Goal: Information Seeking & Learning: Learn about a topic

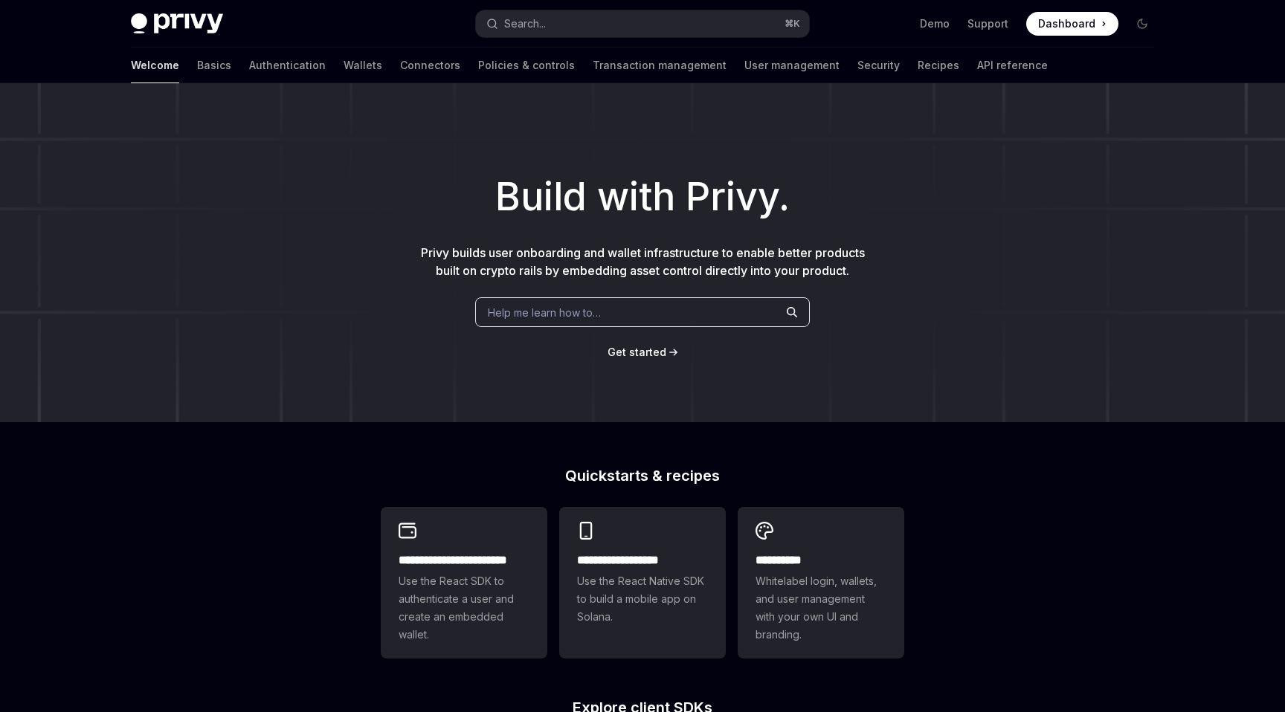
scroll to position [335, 0]
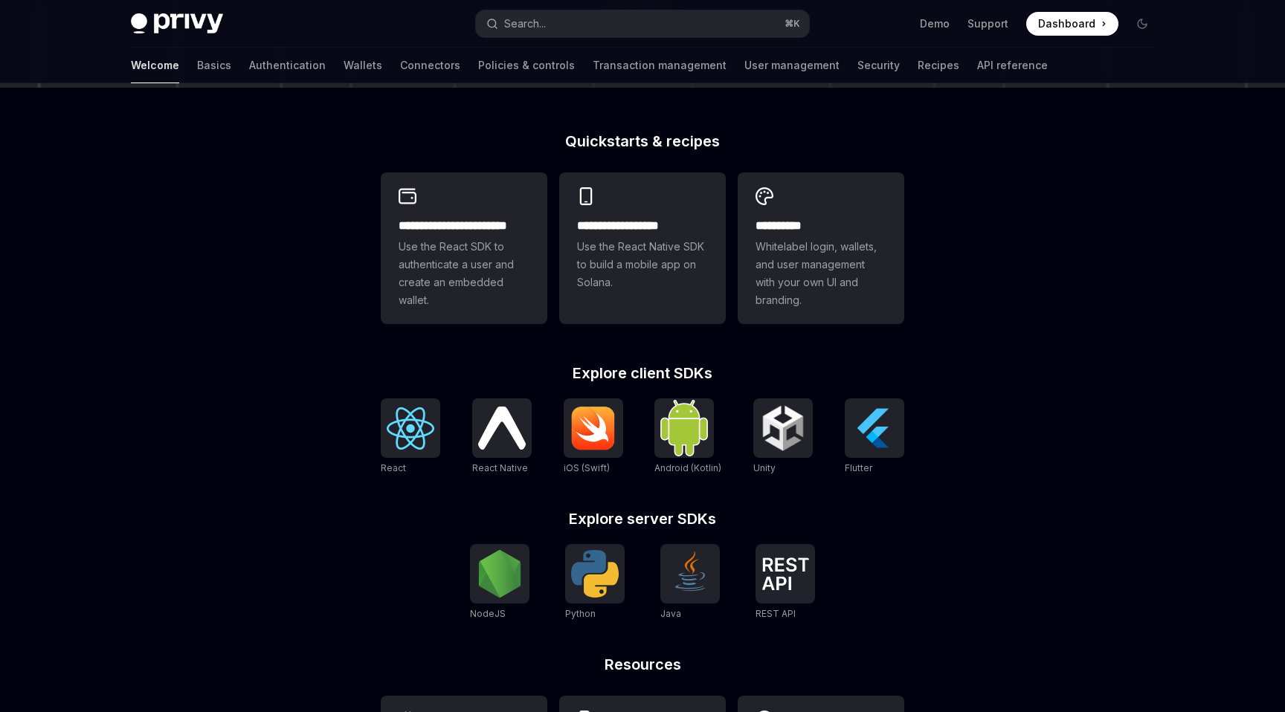
click at [723, 368] on h2 "Explore client SDKs" at bounding box center [642, 373] width 523 height 15
click at [752, 364] on div "**********" at bounding box center [642, 491] width 571 height 714
click at [401, 428] on img at bounding box center [411, 428] width 48 height 42
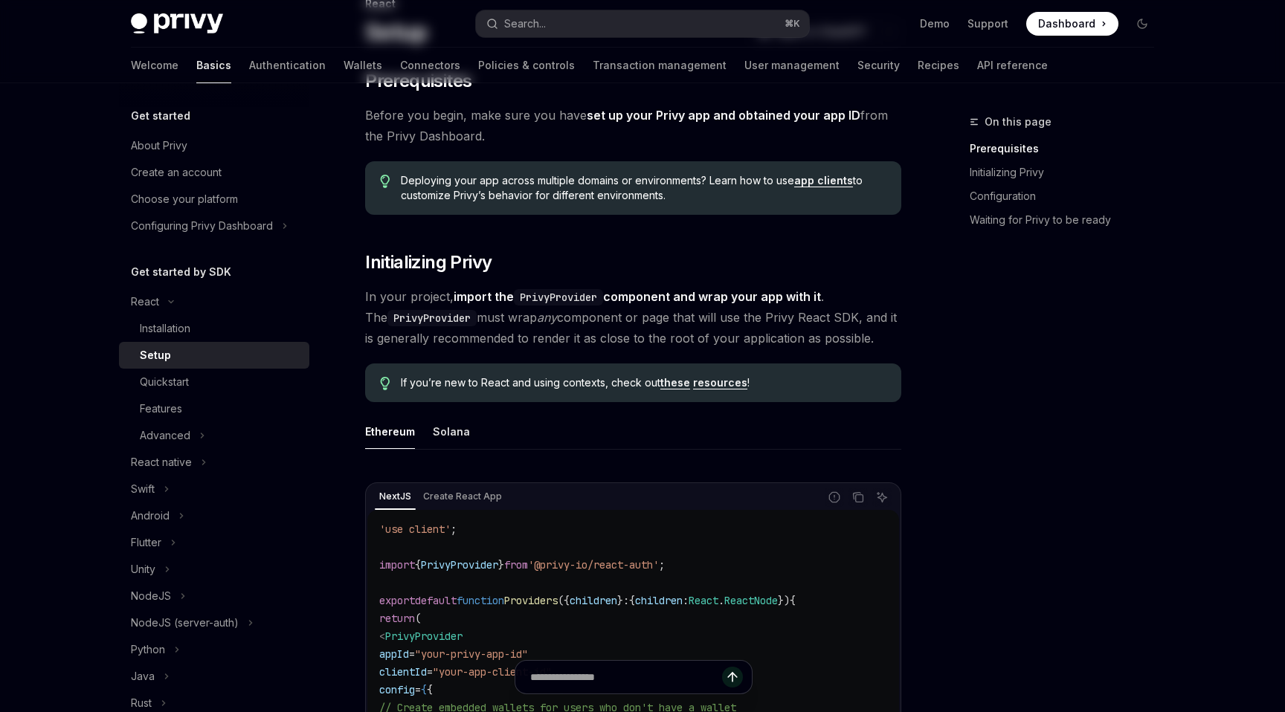
scroll to position [274, 0]
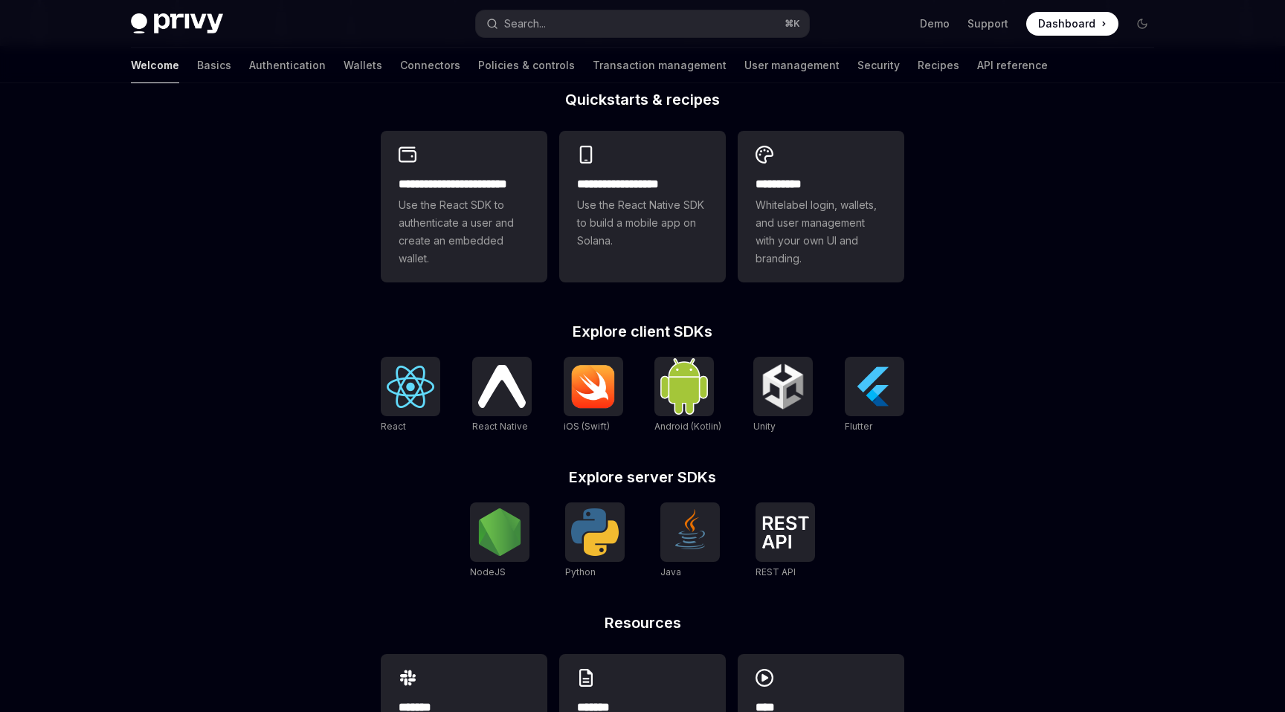
scroll to position [470, 0]
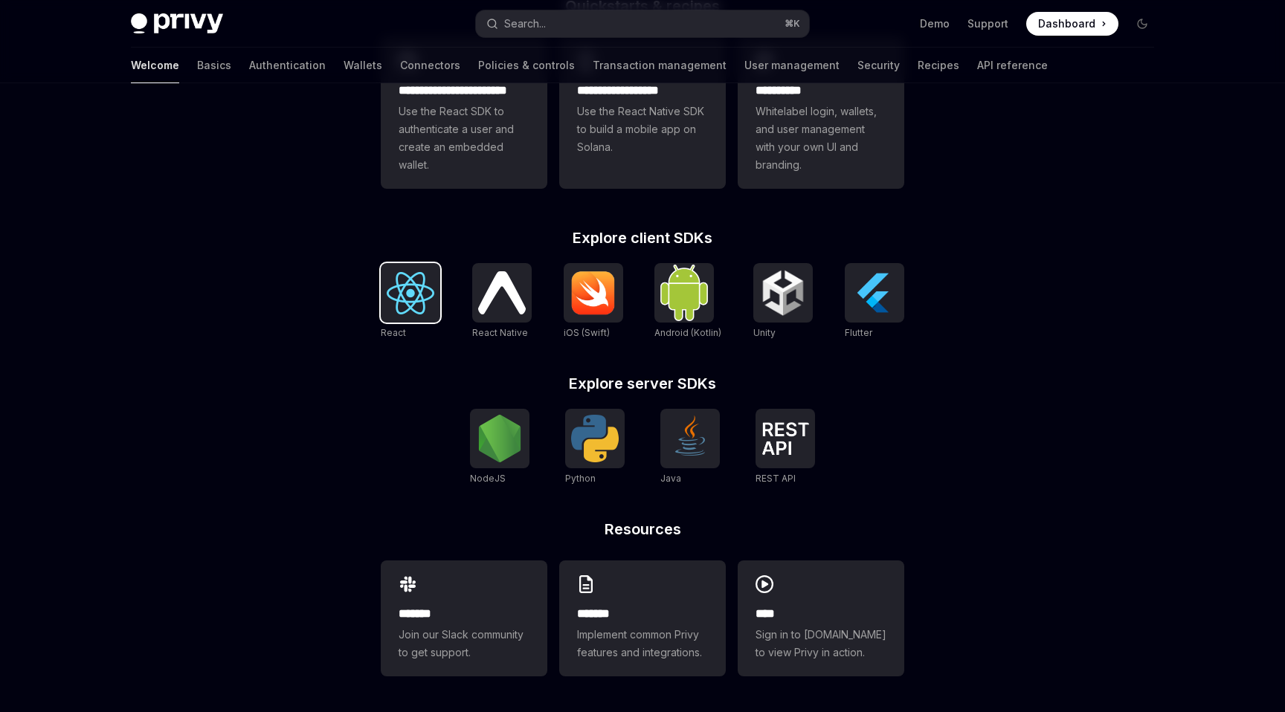
click at [406, 267] on div at bounding box center [410, 292] width 59 height 59
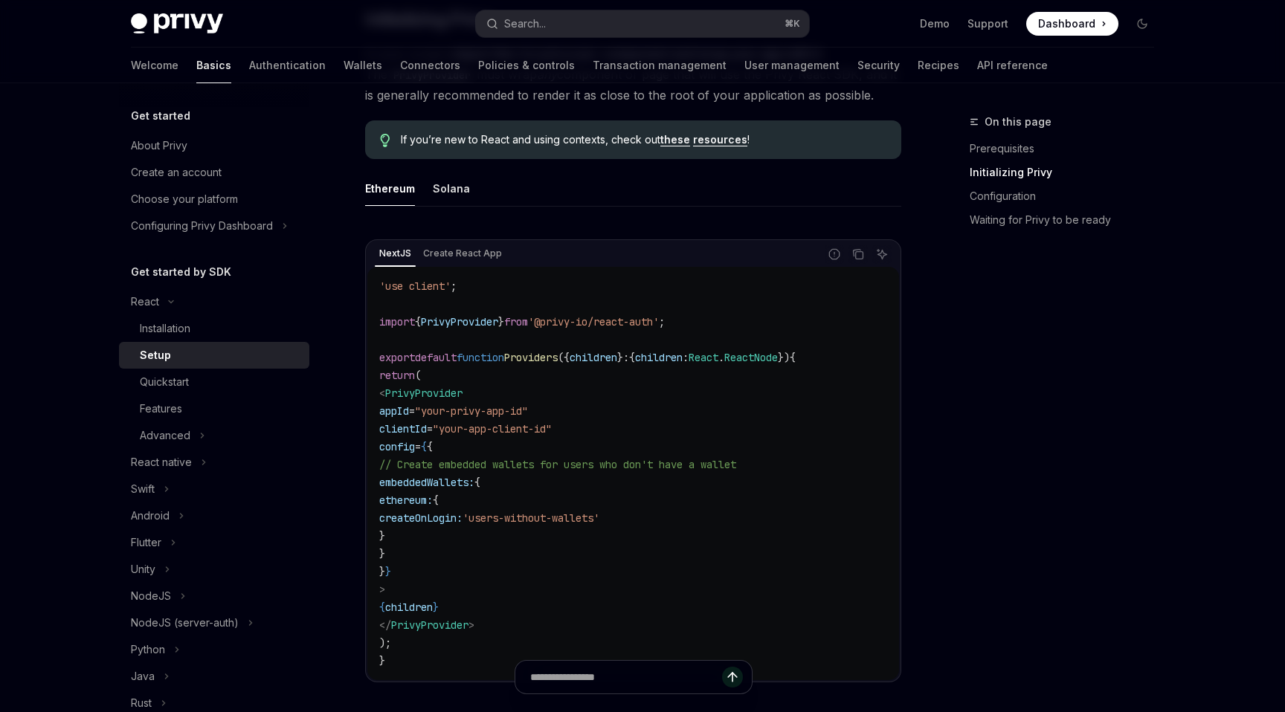
scroll to position [348, 0]
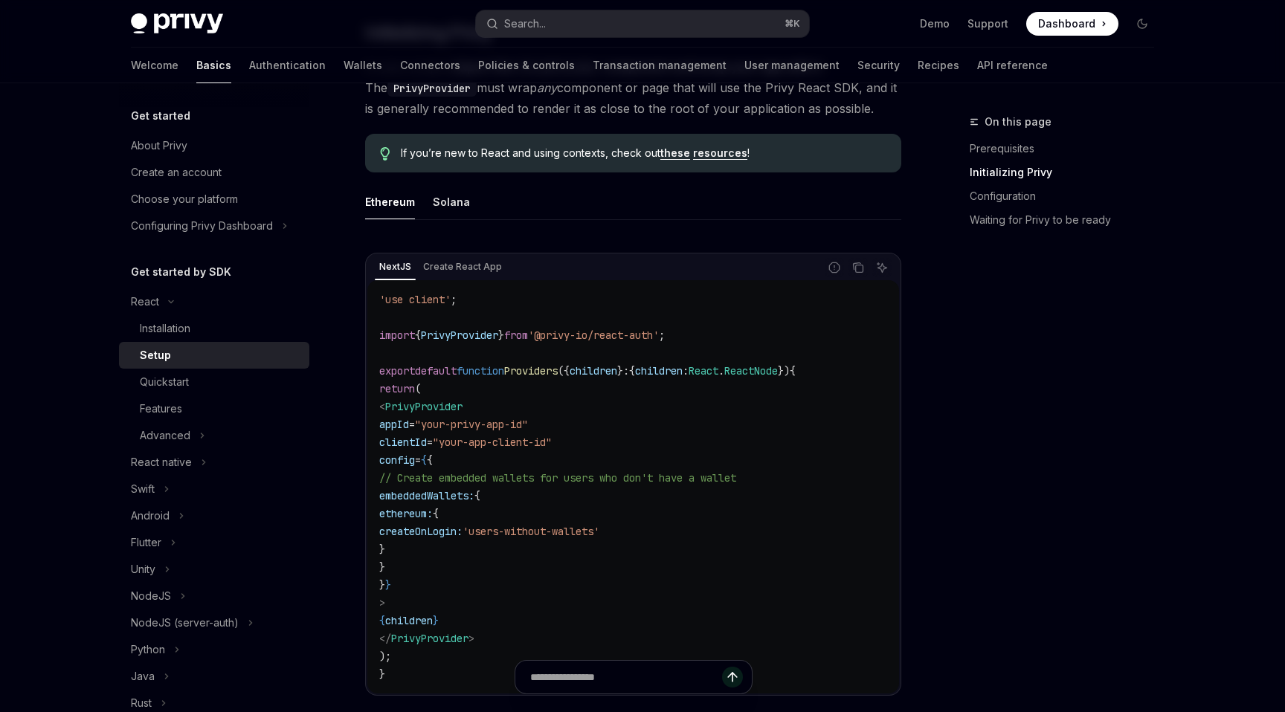
click at [688, 158] on span "If you’re new to React and using contexts, check out these resources !" at bounding box center [643, 153] width 485 height 15
click at [718, 143] on div "If you’re new to React and using contexts, check out these resources !" at bounding box center [633, 153] width 536 height 39
click at [717, 150] on link "resources" at bounding box center [720, 152] width 54 height 13
click at [677, 150] on link "these" at bounding box center [675, 152] width 30 height 13
click at [444, 207] on div "Solana" at bounding box center [451, 201] width 37 height 35
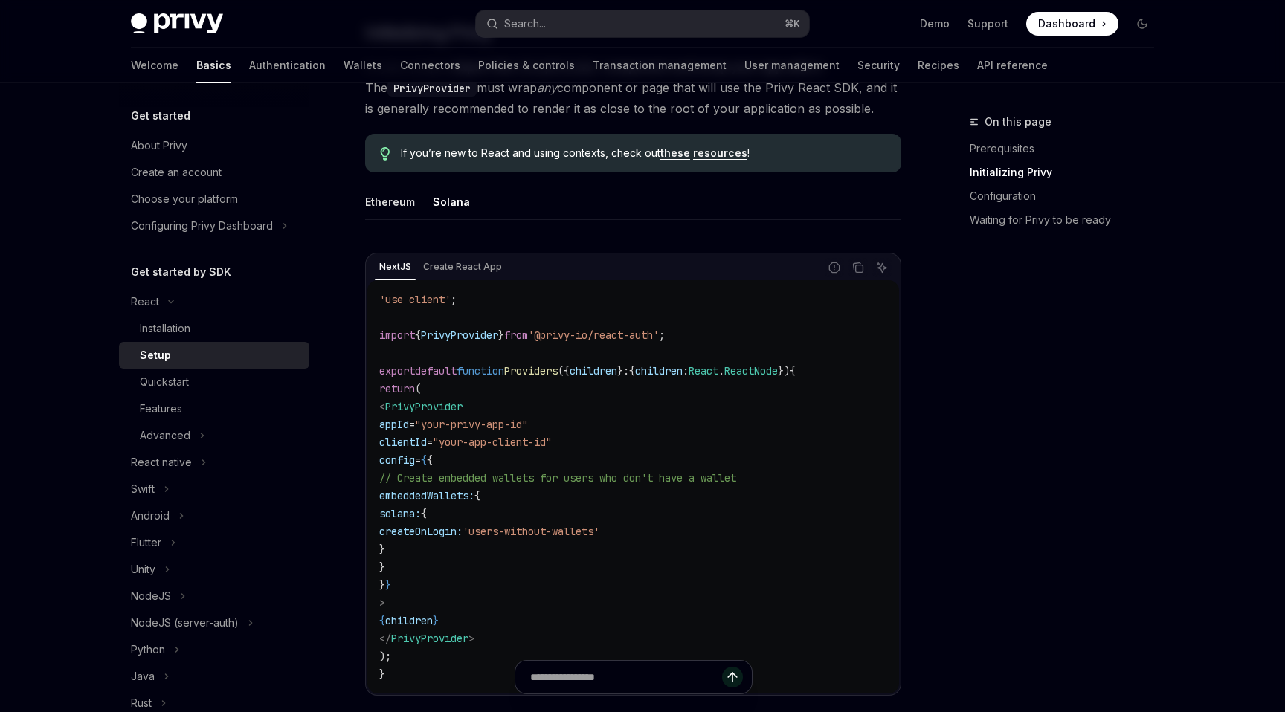
click at [394, 203] on div "Ethereum" at bounding box center [390, 201] width 50 height 35
click at [438, 201] on div "Solana" at bounding box center [451, 201] width 37 height 35
click at [406, 201] on div "Ethereum" at bounding box center [390, 201] width 50 height 35
click at [436, 210] on div "Solana" at bounding box center [451, 201] width 37 height 35
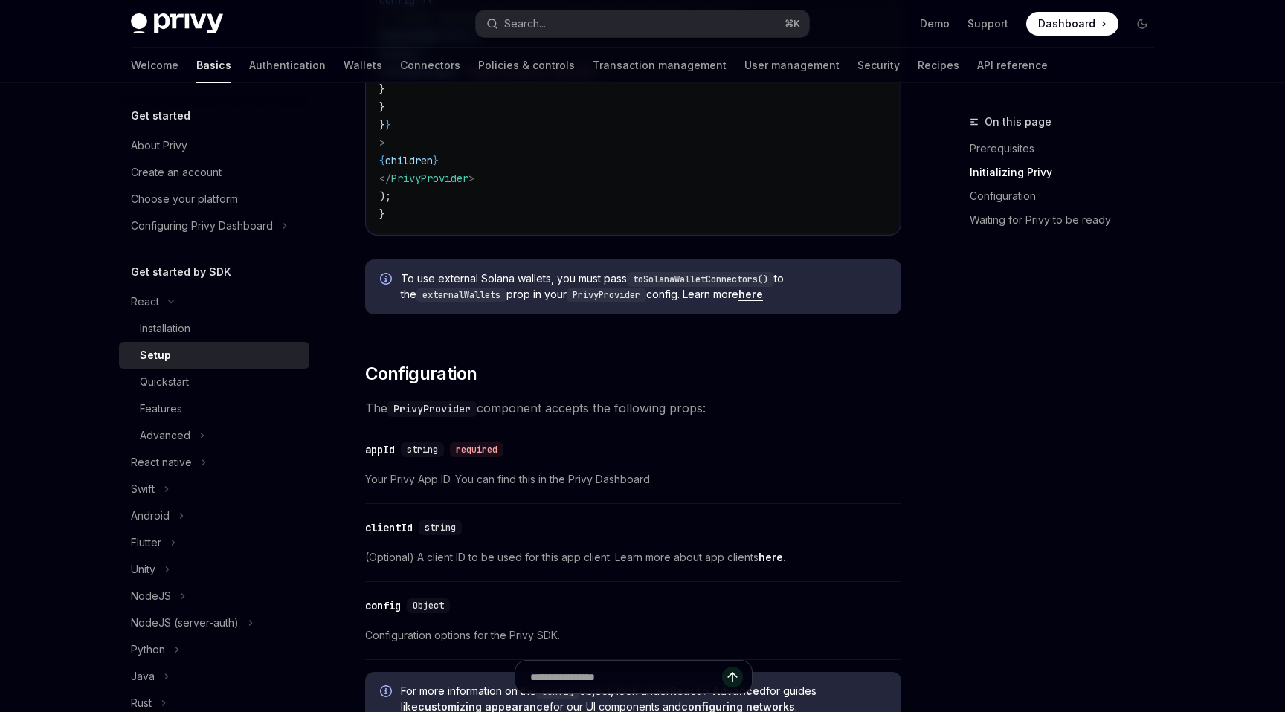
scroll to position [887, 0]
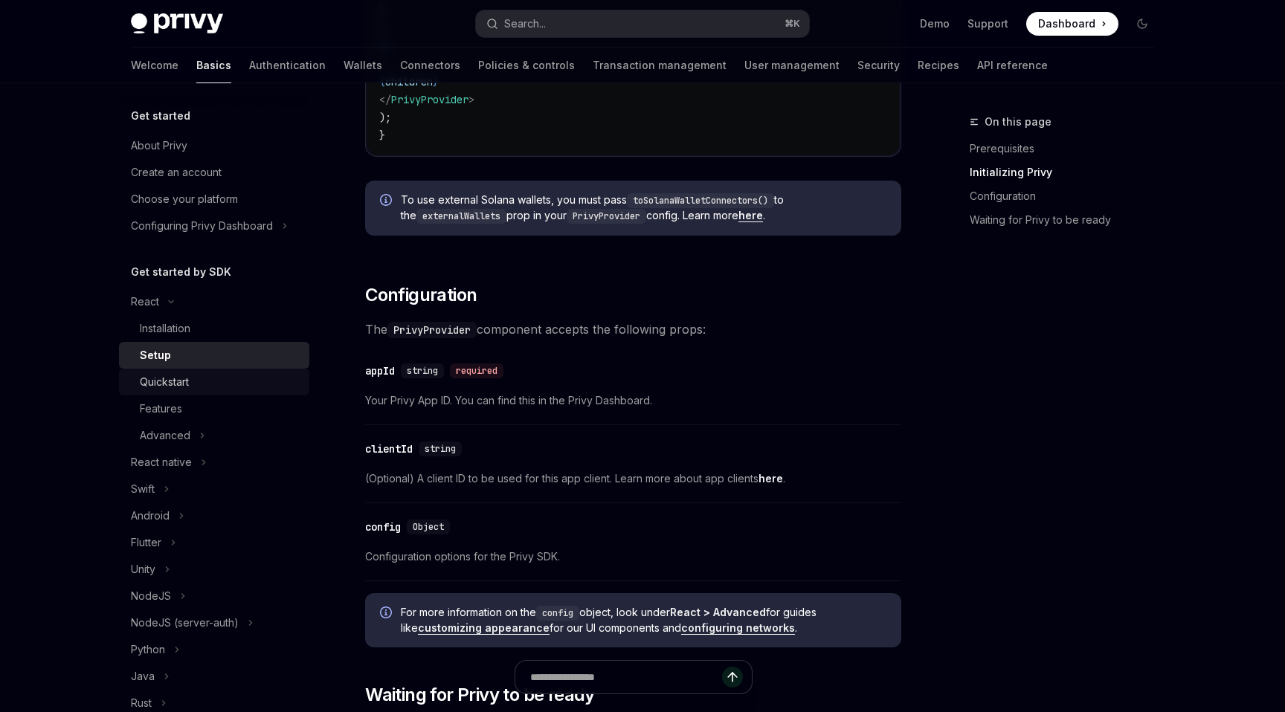
click at [179, 388] on div "Quickstart" at bounding box center [164, 382] width 49 height 18
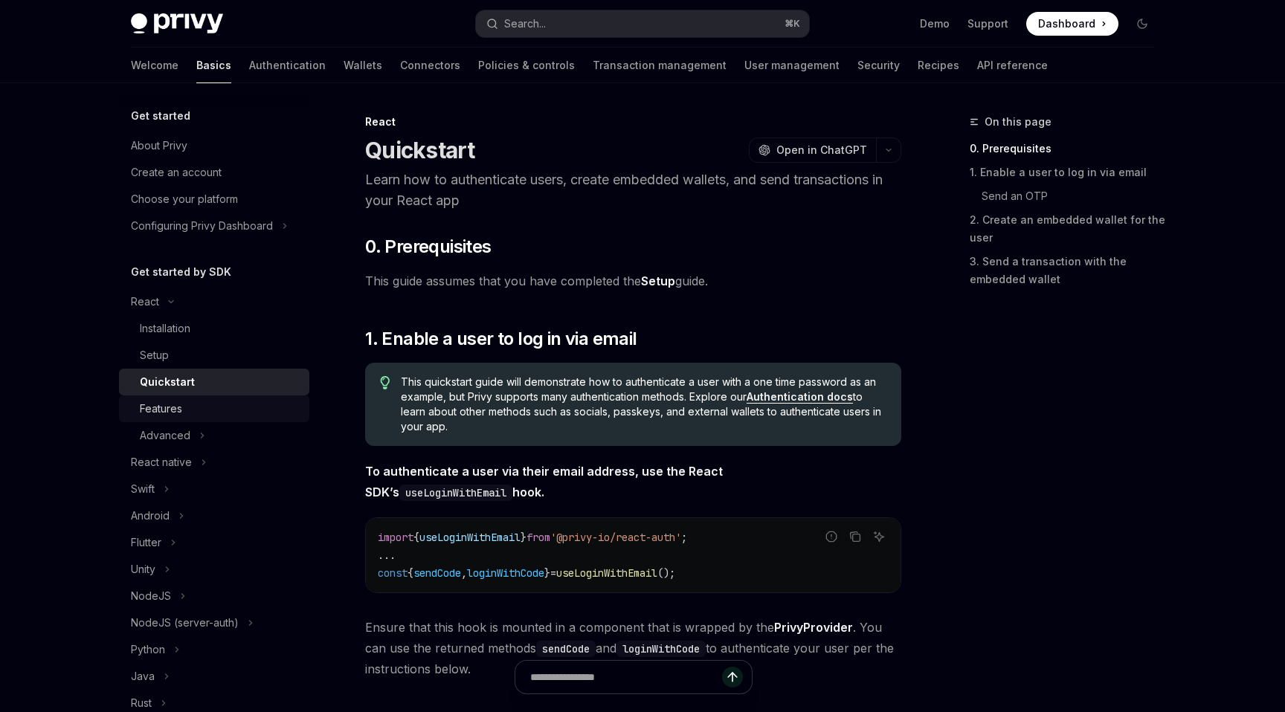
click at [183, 413] on div "Features" at bounding box center [220, 409] width 161 height 18
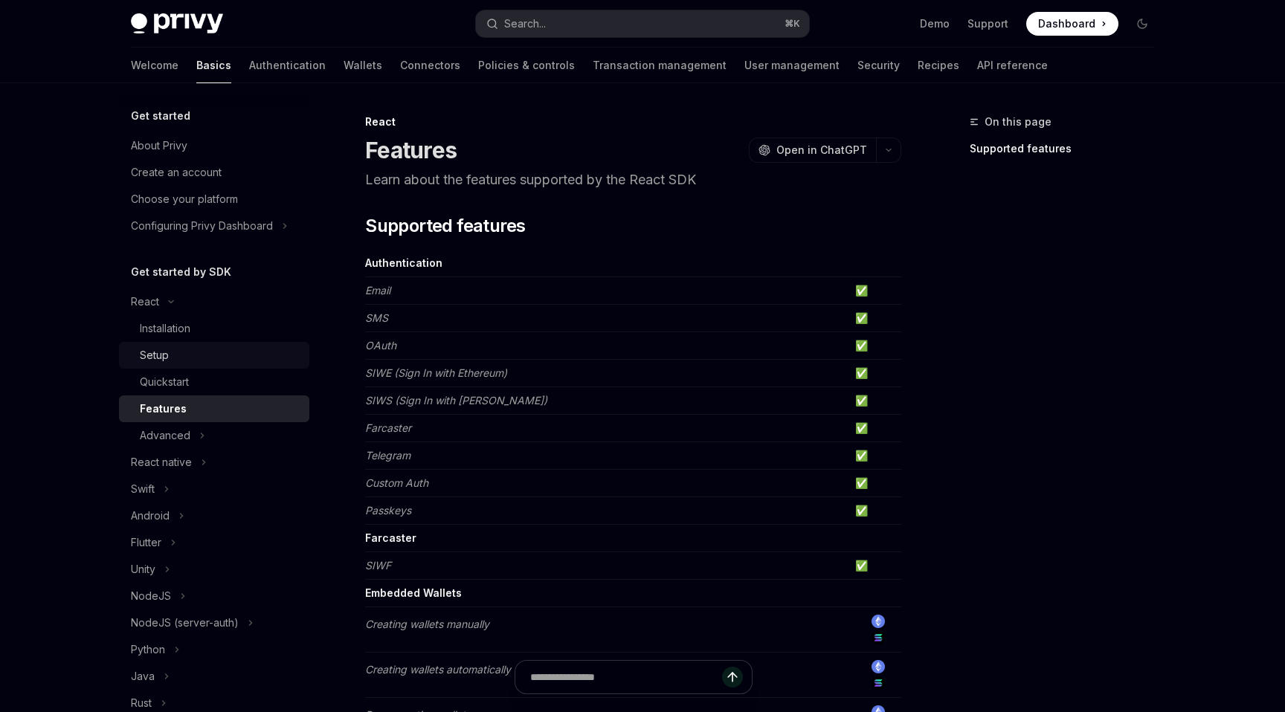
click at [179, 363] on div "Setup" at bounding box center [220, 355] width 161 height 18
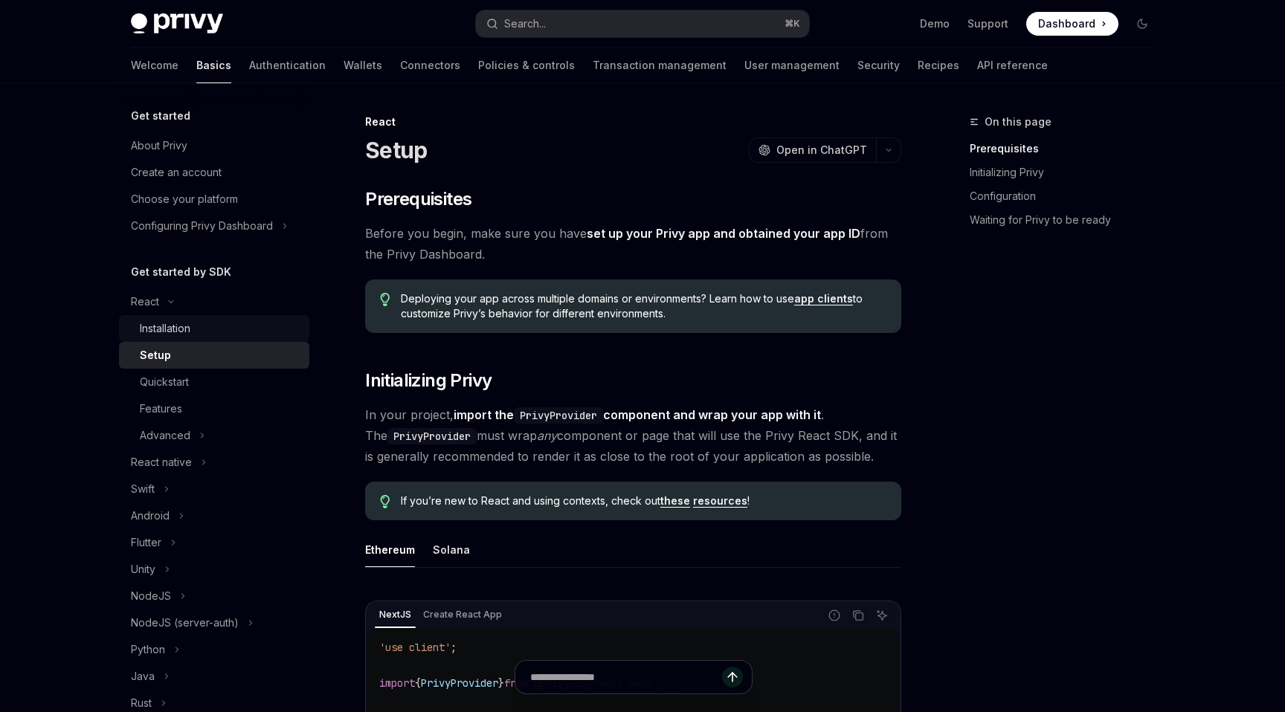
click at [179, 328] on div "Installation" at bounding box center [165, 329] width 51 height 18
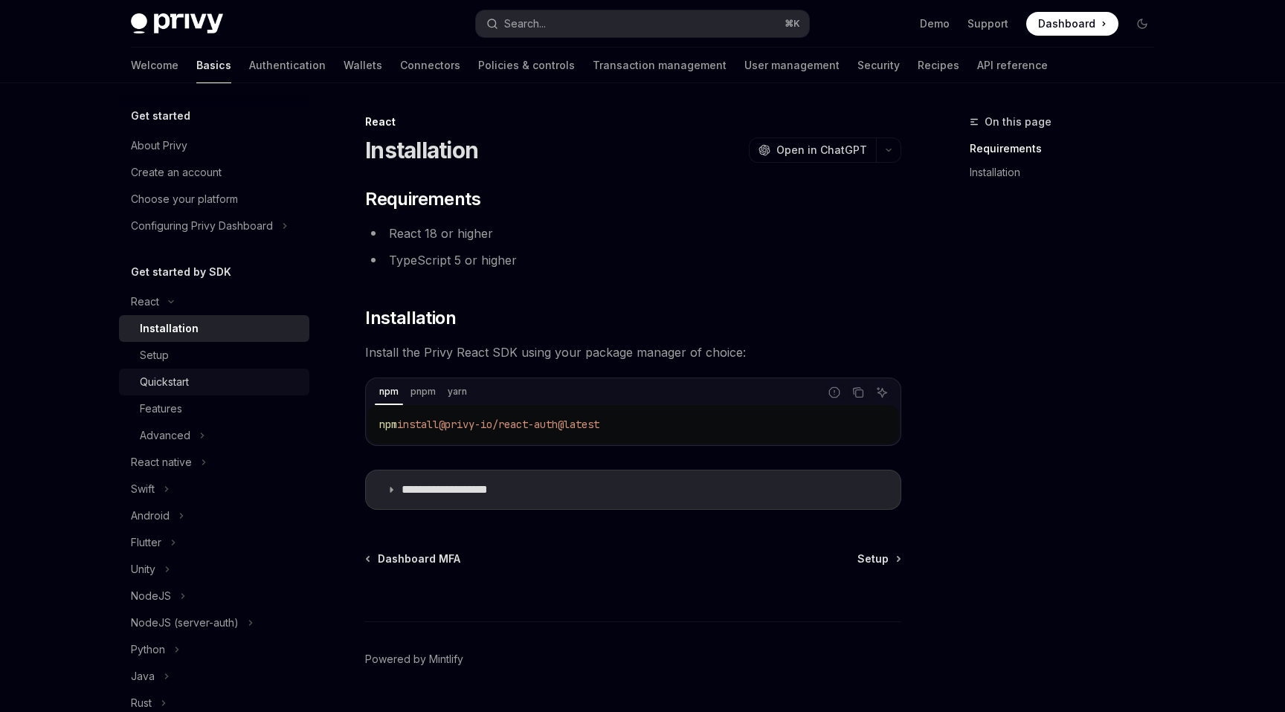
click at [191, 373] on div "Quickstart" at bounding box center [220, 382] width 161 height 18
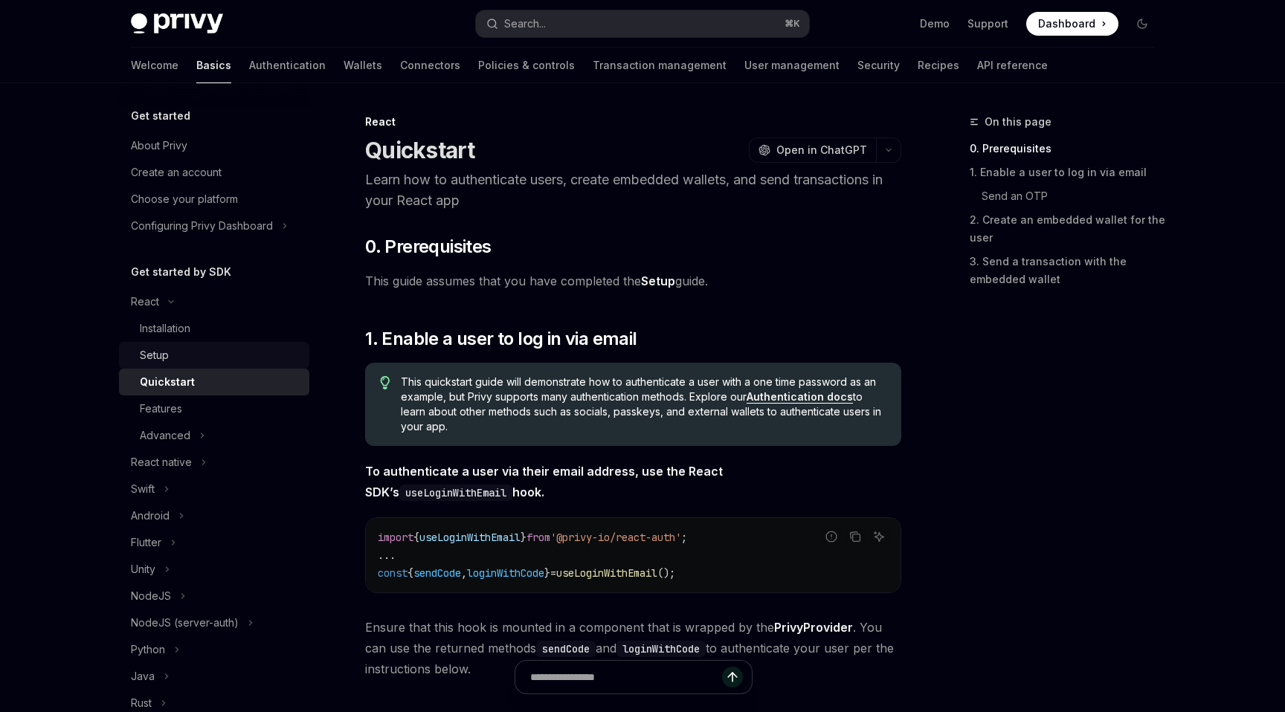
click at [176, 343] on link "Setup" at bounding box center [214, 355] width 190 height 27
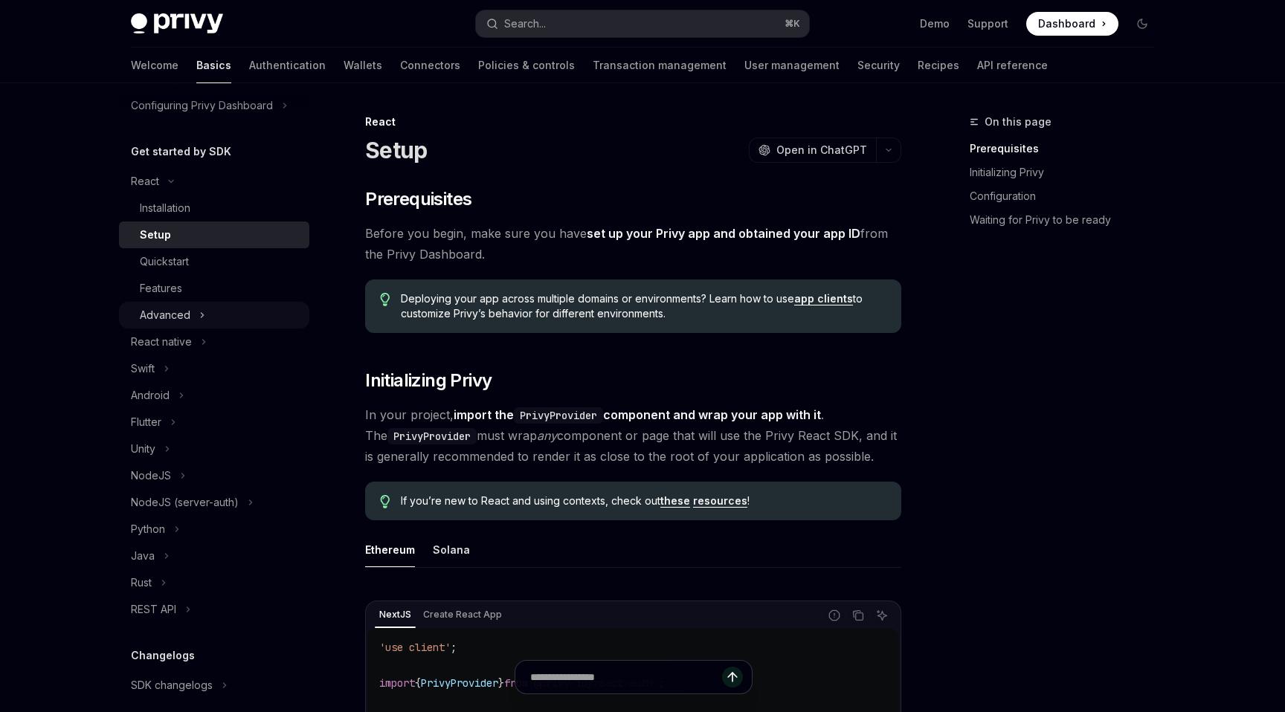
scroll to position [38, 0]
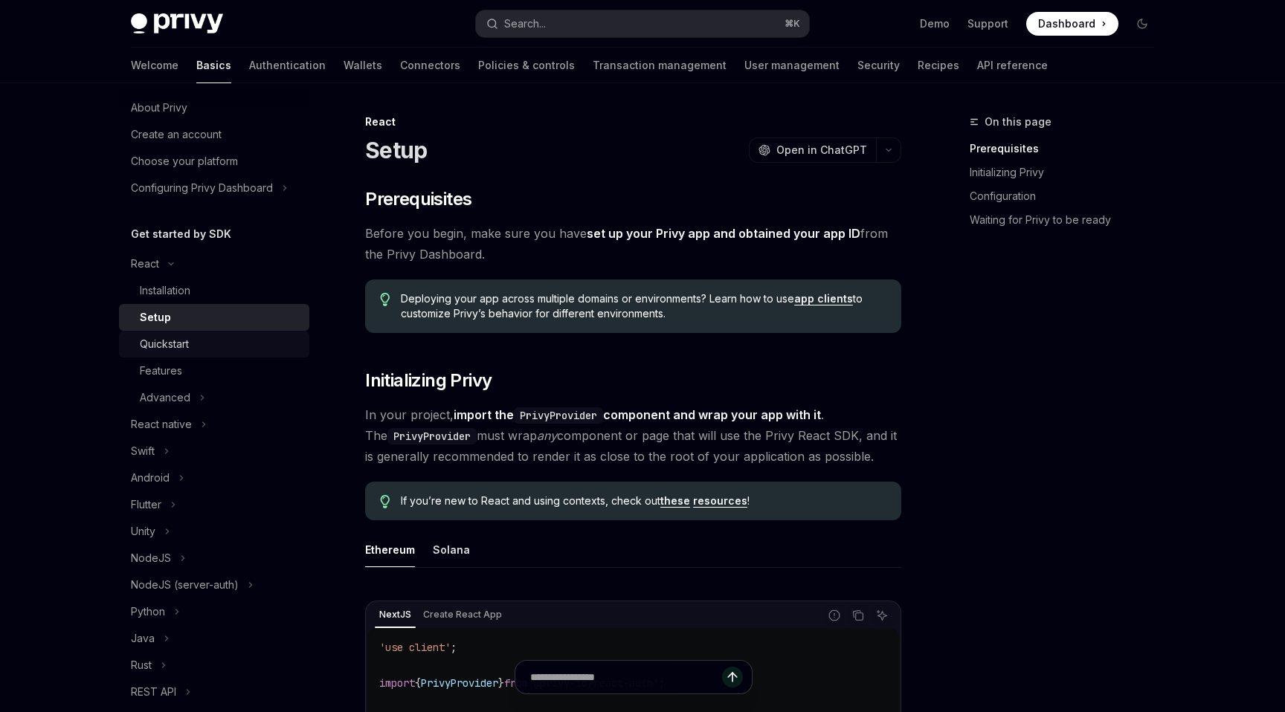
click at [218, 343] on div "Quickstart" at bounding box center [220, 344] width 161 height 18
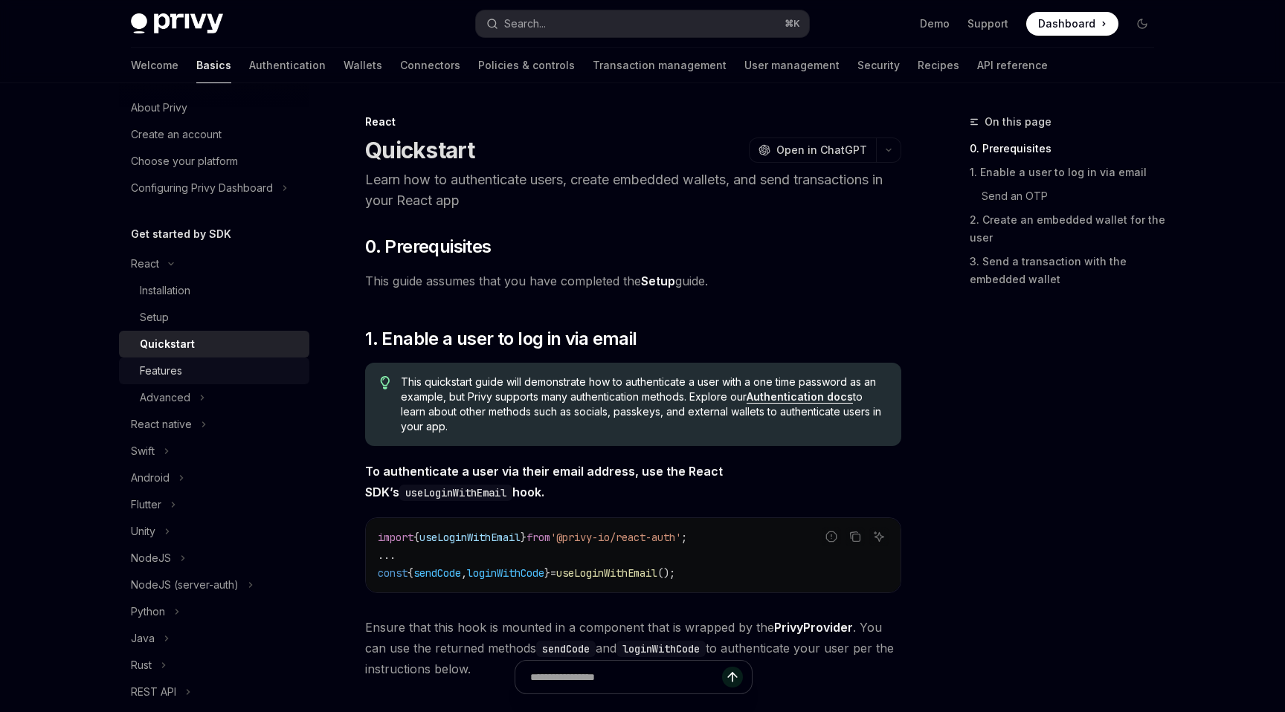
click at [213, 370] on div "Features" at bounding box center [220, 371] width 161 height 18
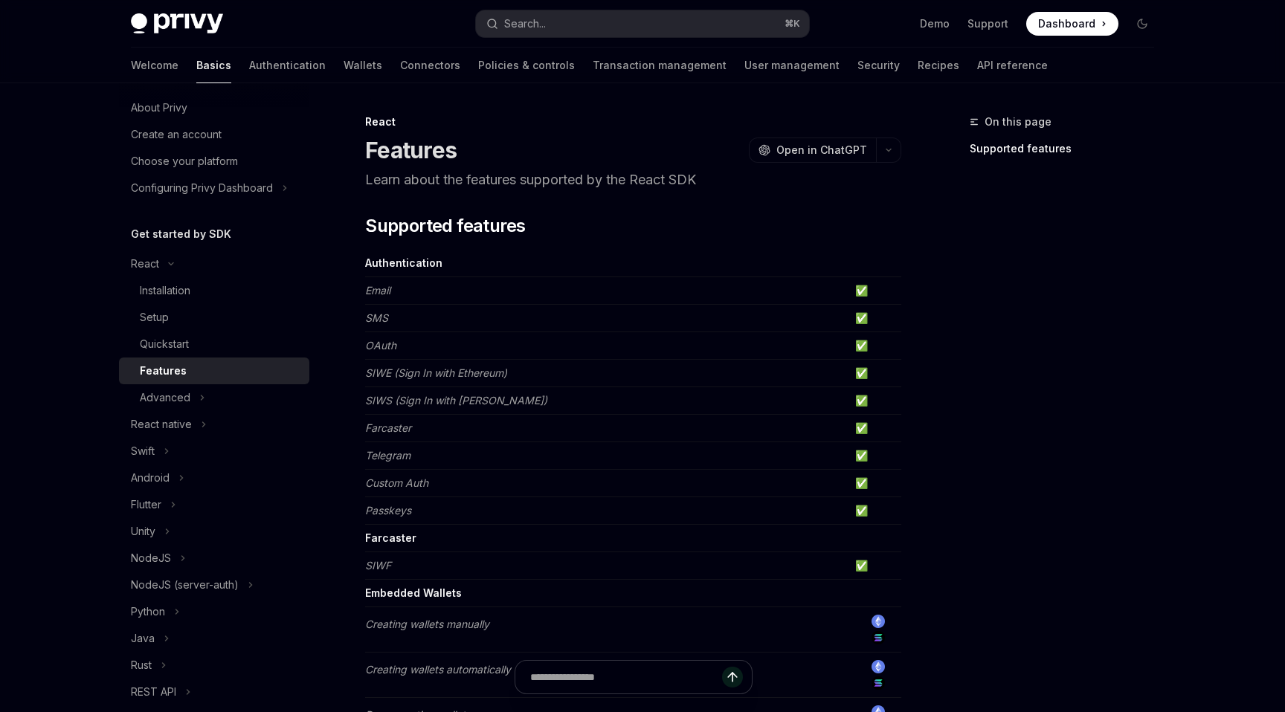
click at [378, 290] on em "Email" at bounding box center [377, 290] width 25 height 13
click at [430, 319] on td "SMS" at bounding box center [607, 319] width 484 height 28
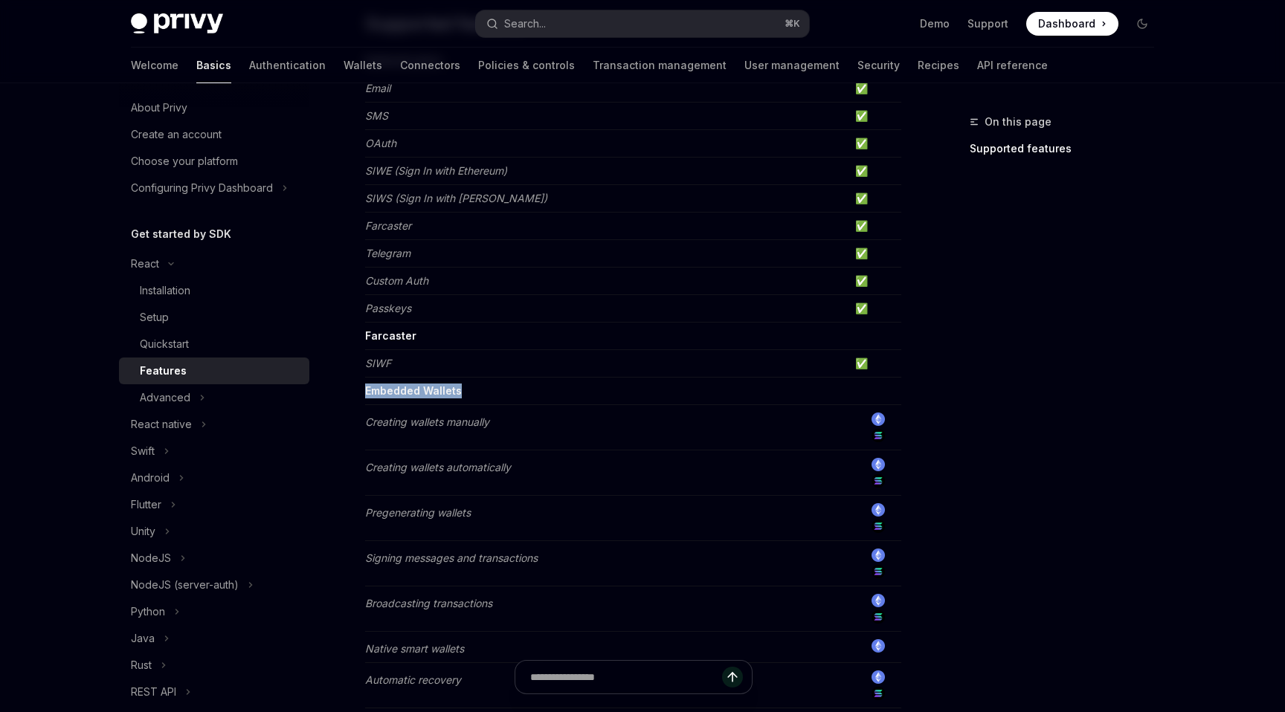
click at [422, 393] on strong "Embedded Wallets" at bounding box center [413, 390] width 97 height 13
click at [513, 313] on td "Passkeys" at bounding box center [607, 309] width 484 height 28
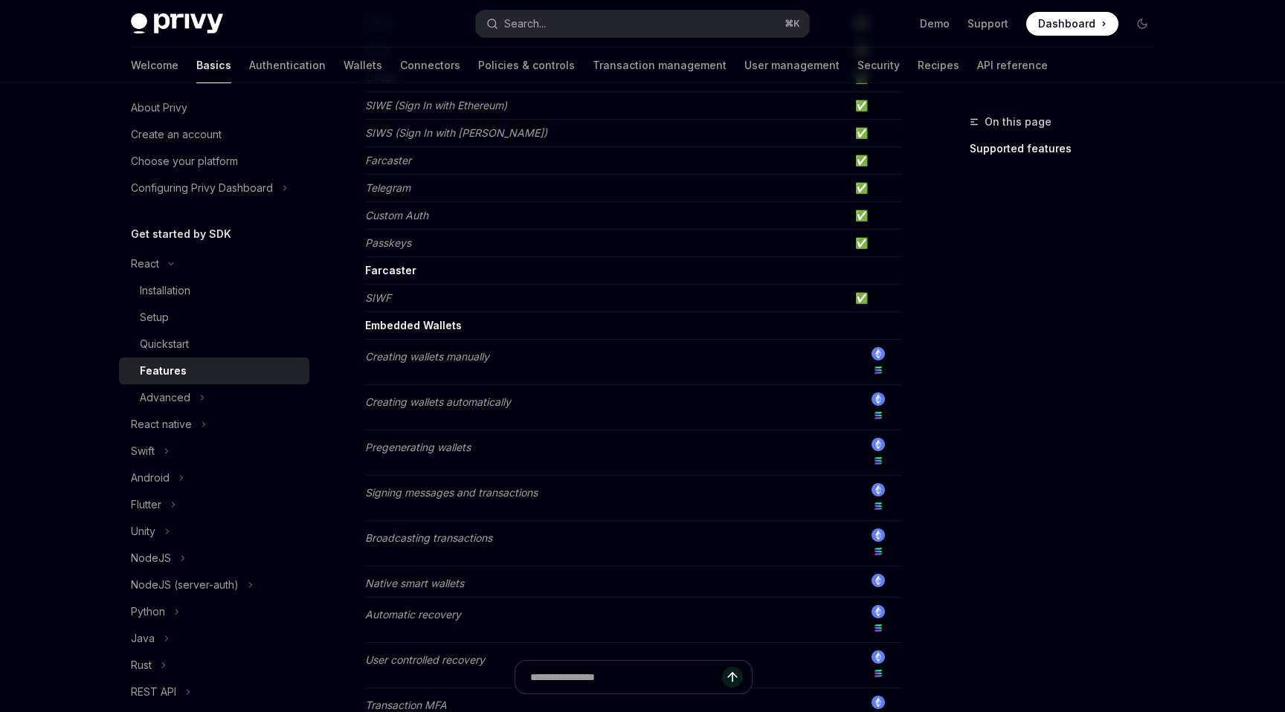
scroll to position [310, 0]
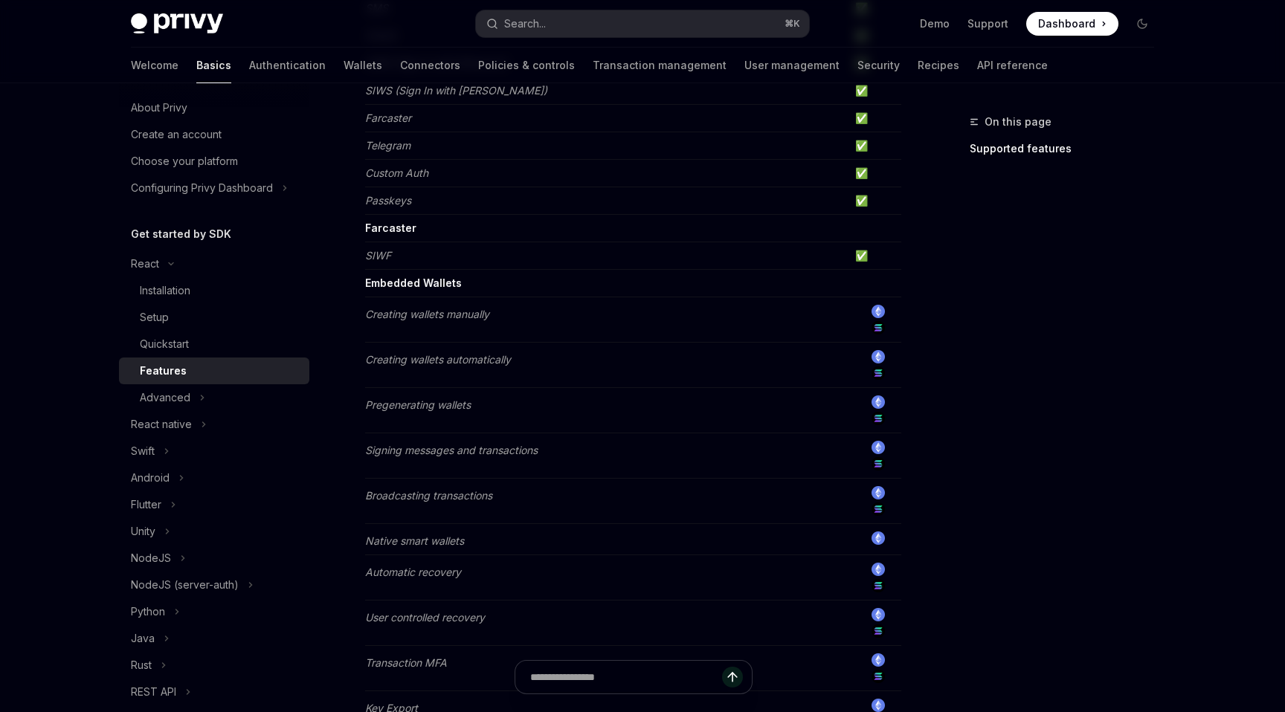
click at [381, 253] on em "SIWF" at bounding box center [378, 255] width 26 height 13
copy em "SIWF"
click at [488, 270] on td "Embedded Wallets" at bounding box center [607, 284] width 484 height 28
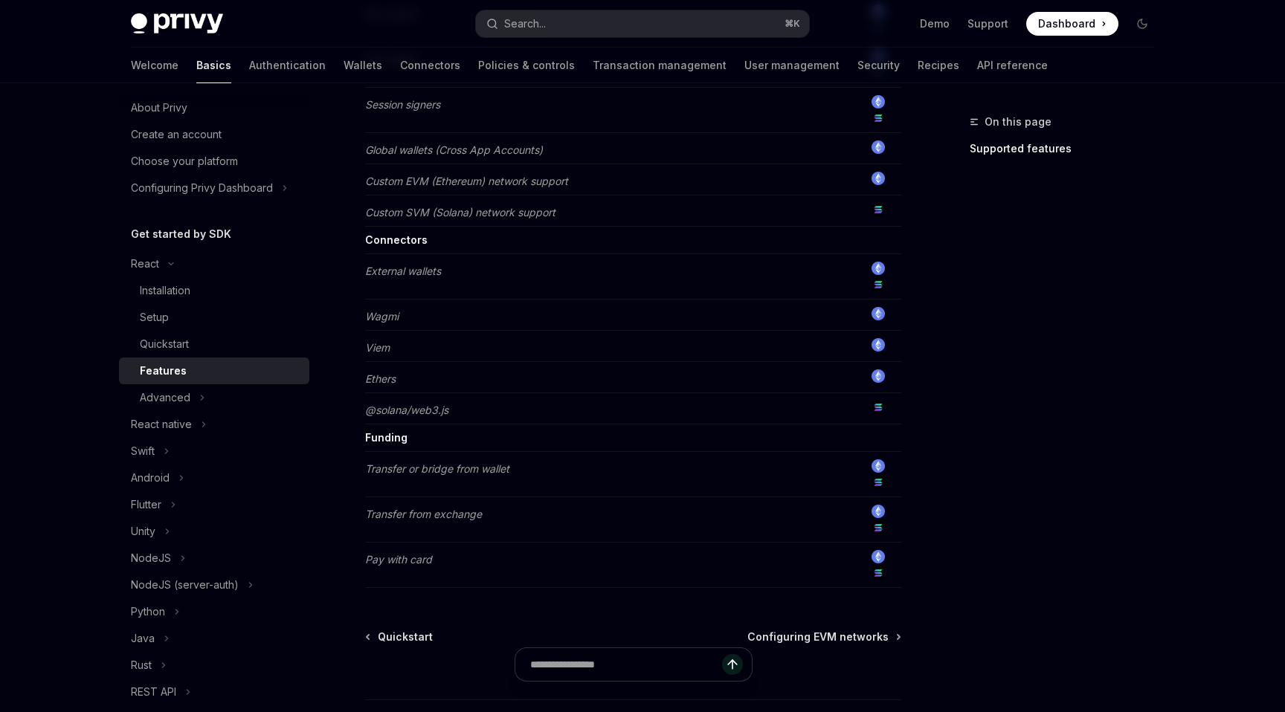
scroll to position [1131, 0]
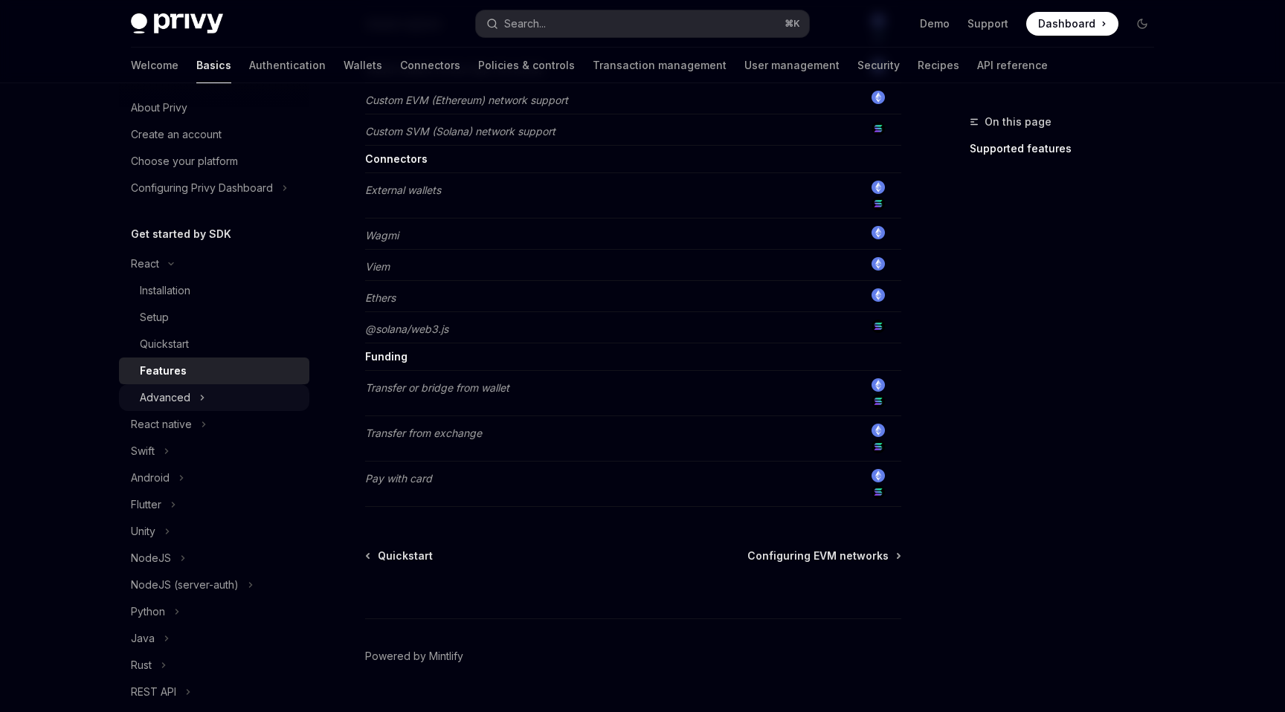
click at [229, 399] on button "Advanced" at bounding box center [214, 397] width 190 height 27
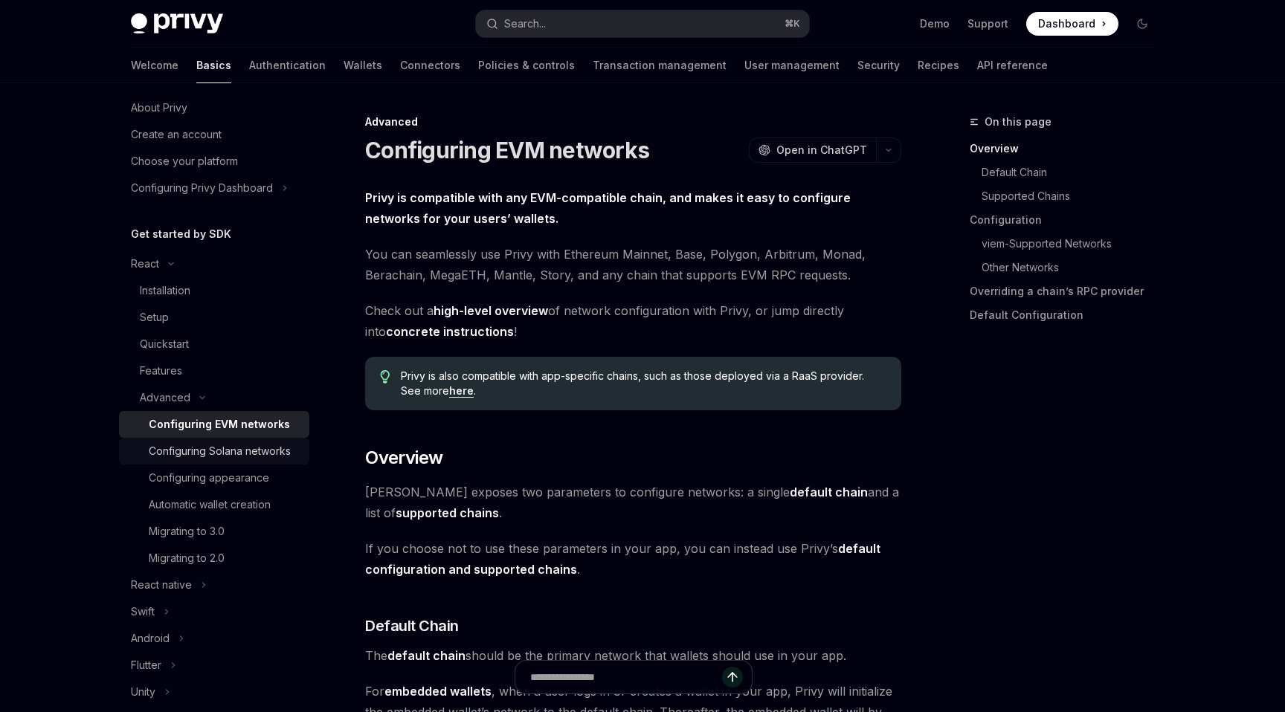
click at [233, 451] on div "Configuring Solana networks" at bounding box center [220, 451] width 142 height 18
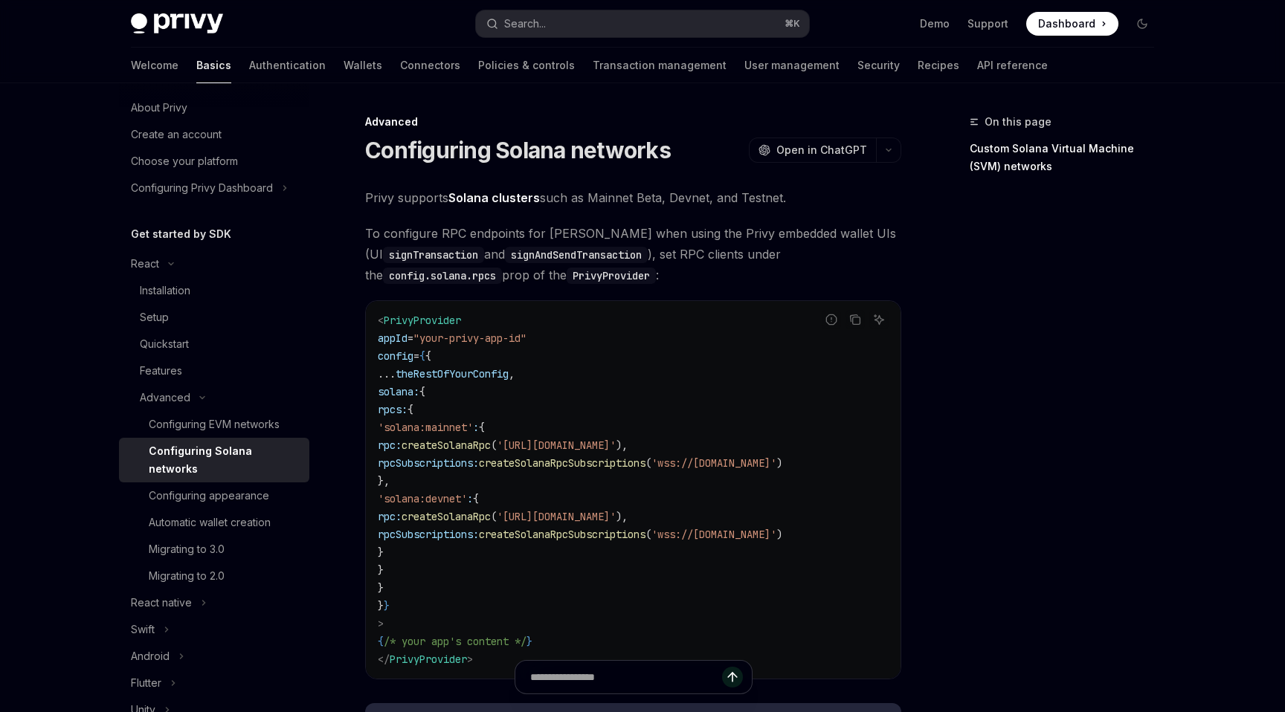
click at [487, 509] on code "< PrivyProvider appId = "your-privy-app-id" config = { { ... theRestOfYourConfi…" at bounding box center [633, 490] width 511 height 357
click at [209, 540] on div "Migrating to 3.0" at bounding box center [187, 549] width 76 height 18
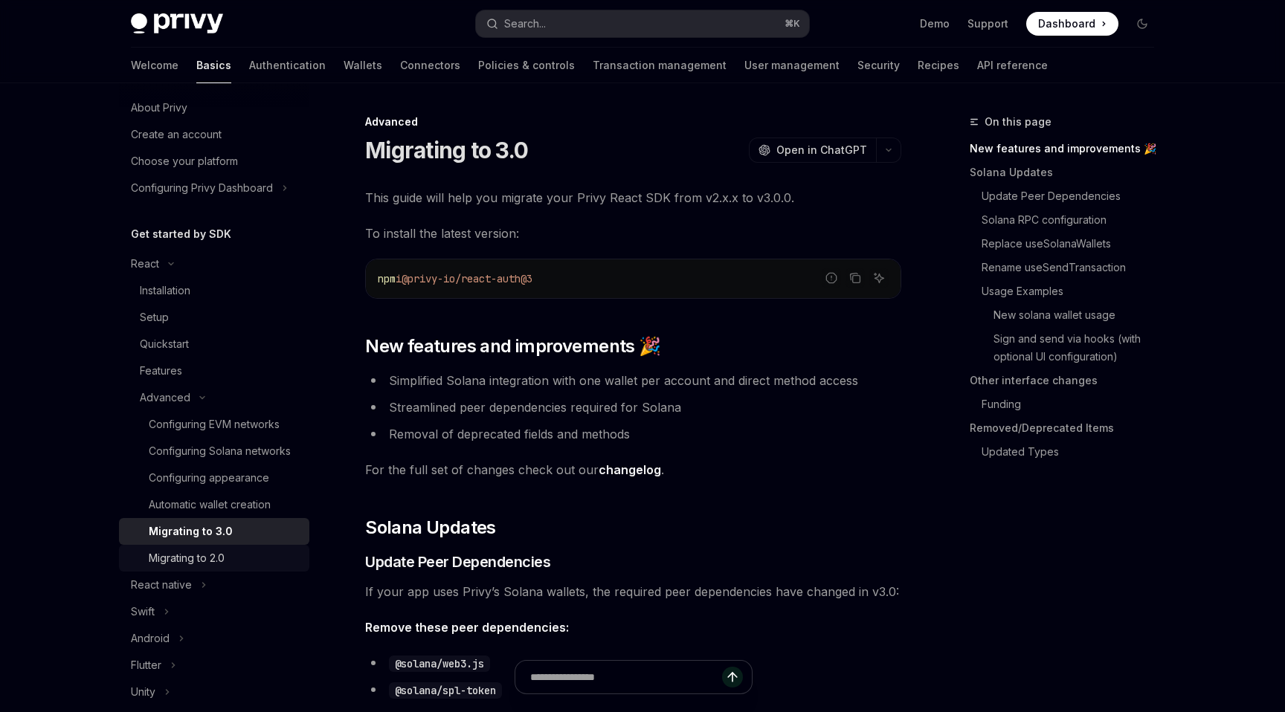
click at [210, 557] on div "Migrating to 2.0" at bounding box center [187, 558] width 76 height 18
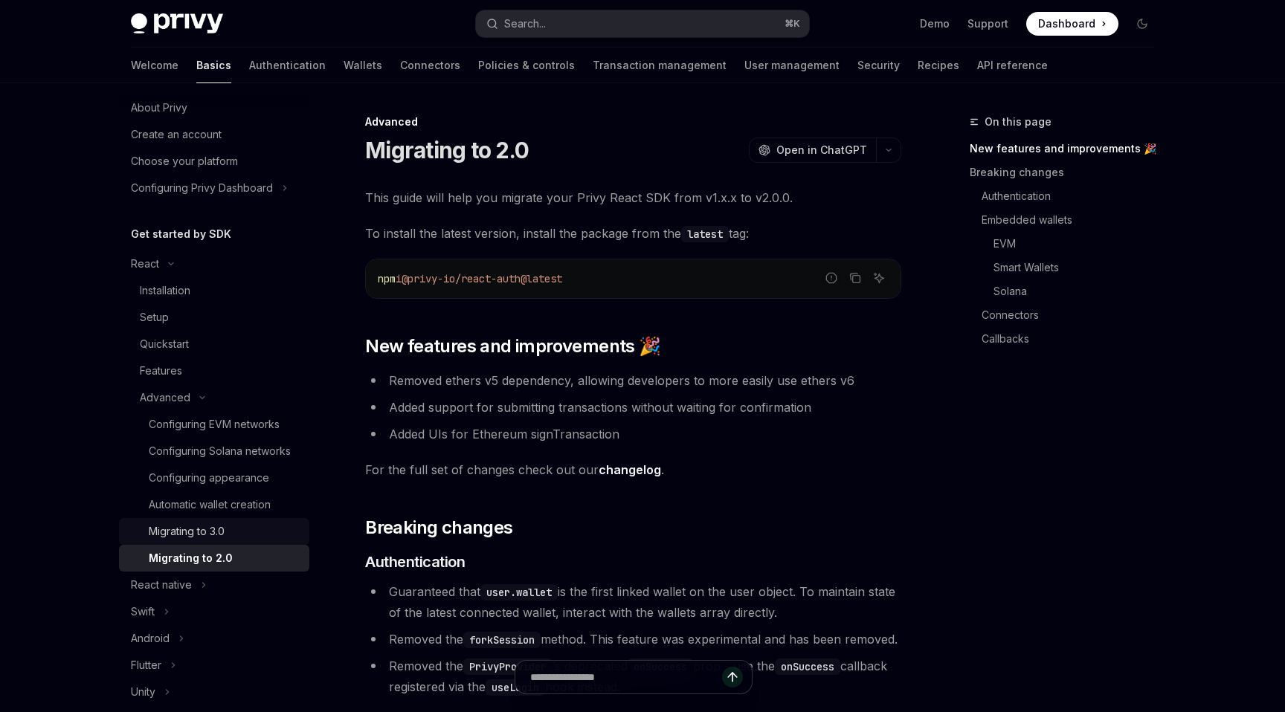
click at [208, 540] on link "Migrating to 3.0" at bounding box center [214, 531] width 190 height 27
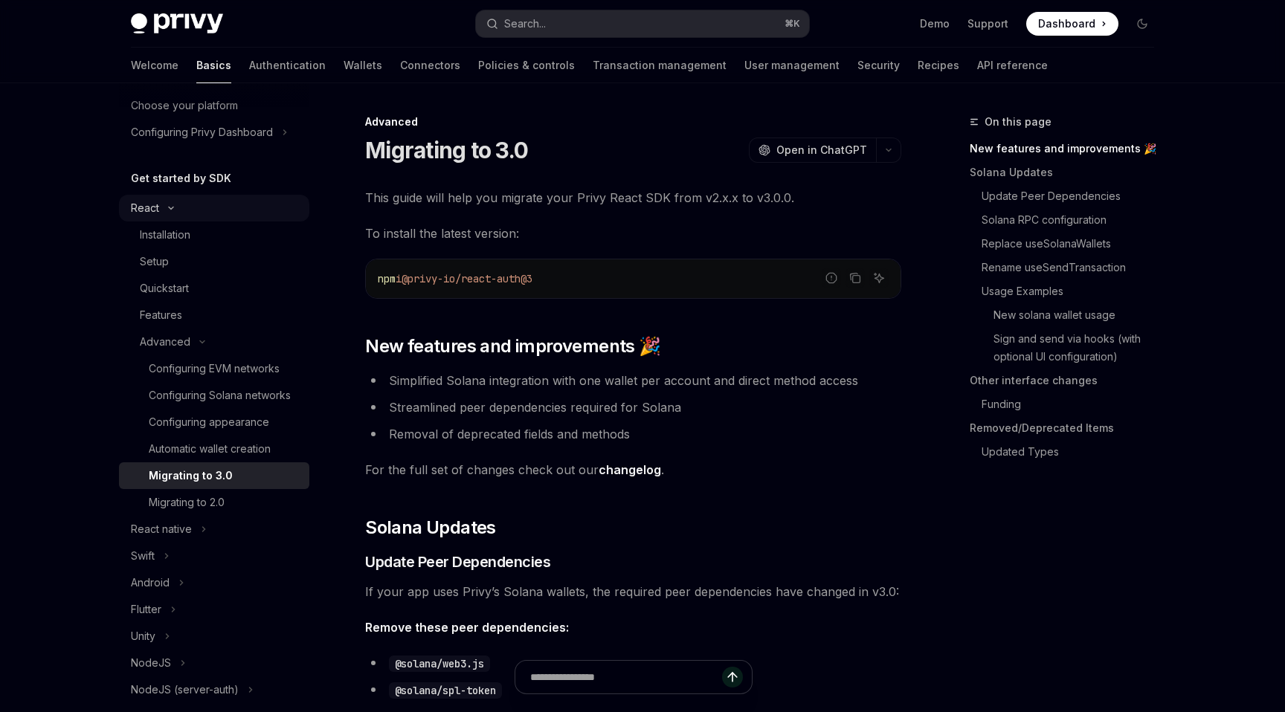
scroll to position [142, 0]
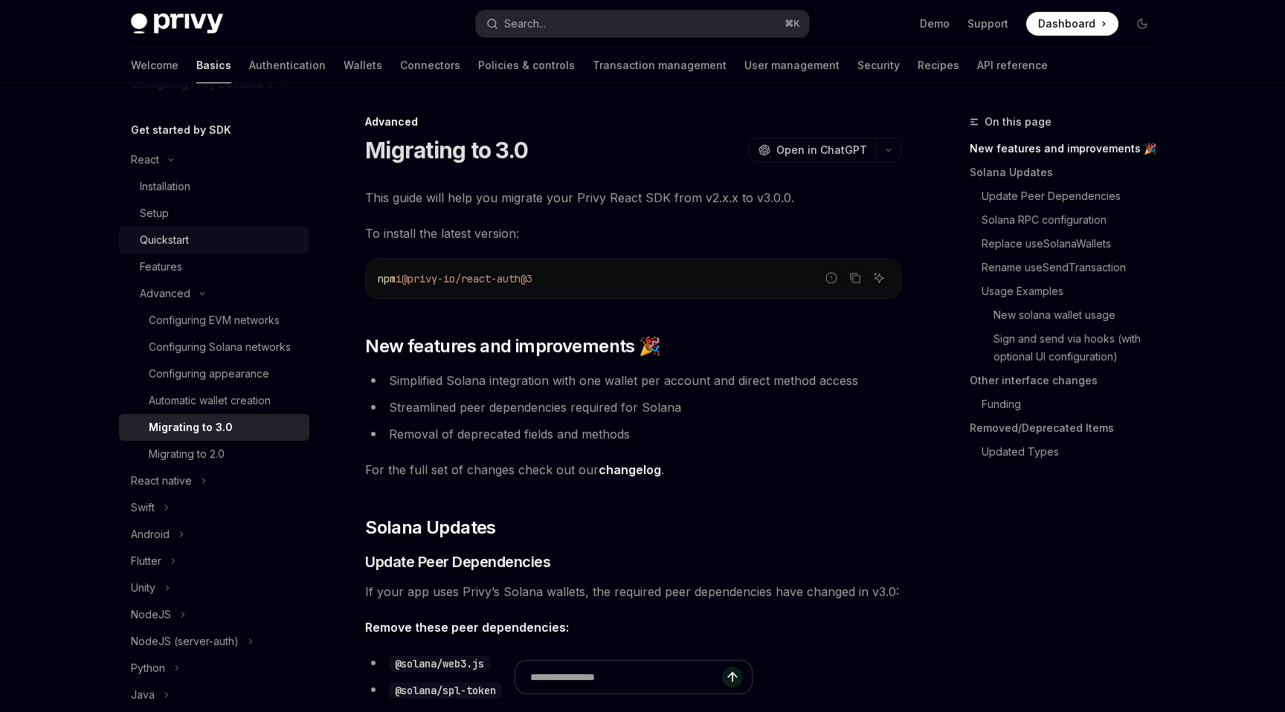
click at [204, 242] on div "Quickstart" at bounding box center [220, 240] width 161 height 18
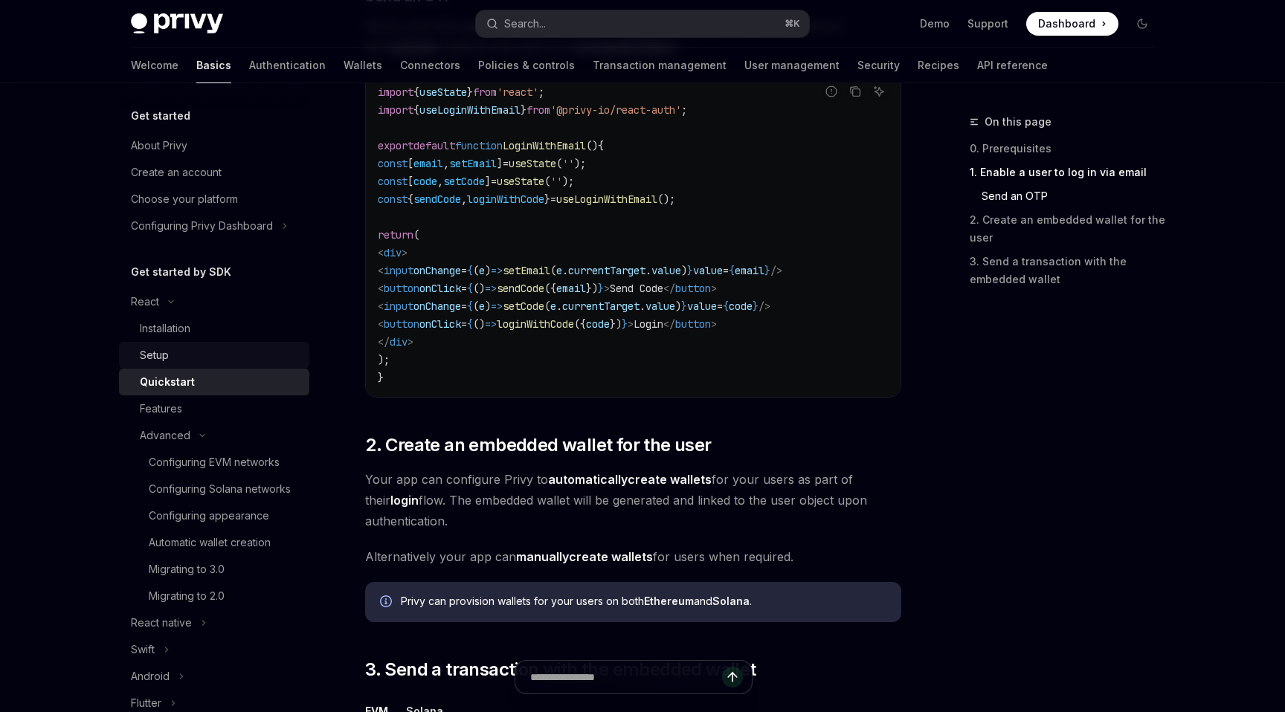
scroll to position [427, 0]
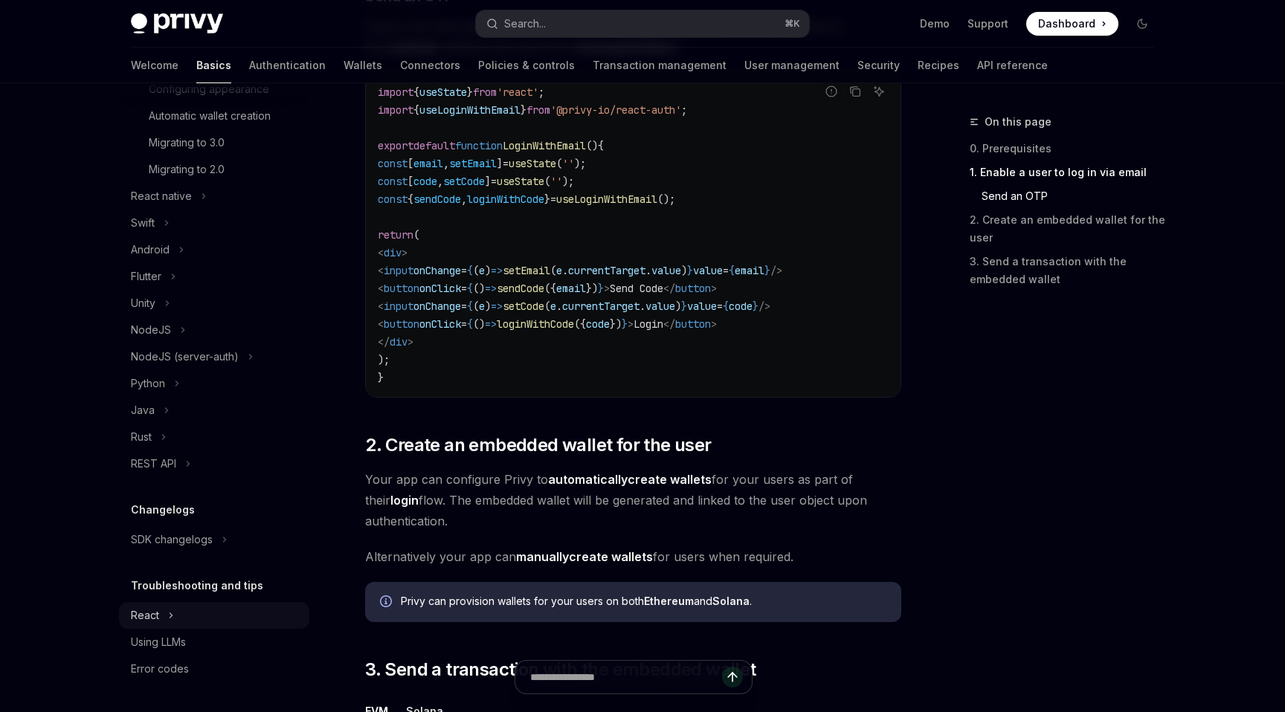
click at [175, 616] on button "React" at bounding box center [214, 615] width 190 height 27
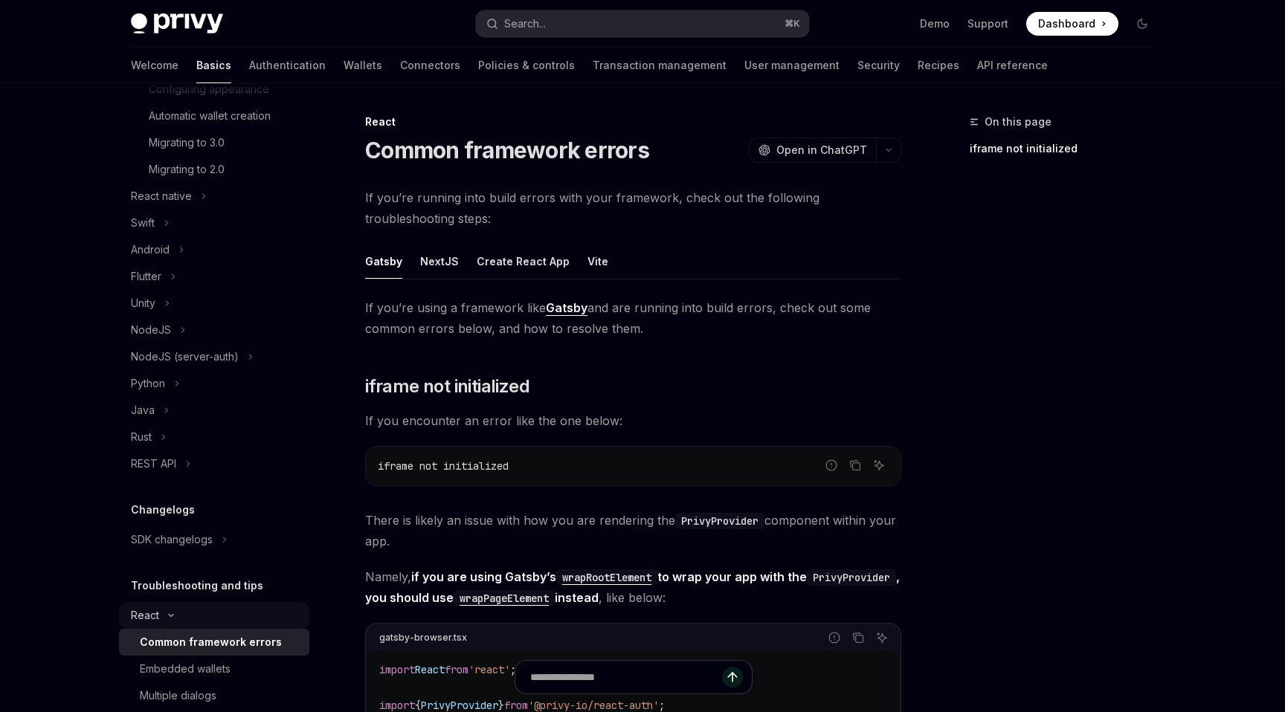
scroll to position [561, 0]
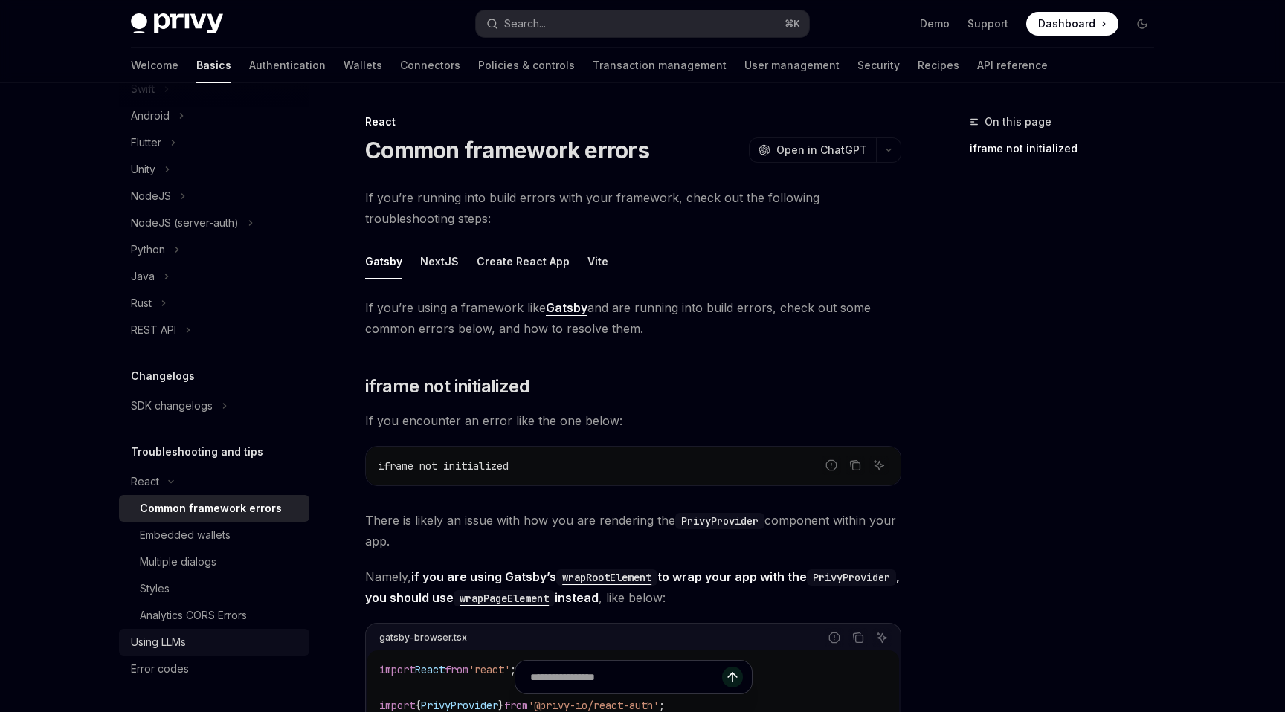
click at [199, 645] on div "Using LLMs" at bounding box center [216, 642] width 170 height 18
type textarea "*"
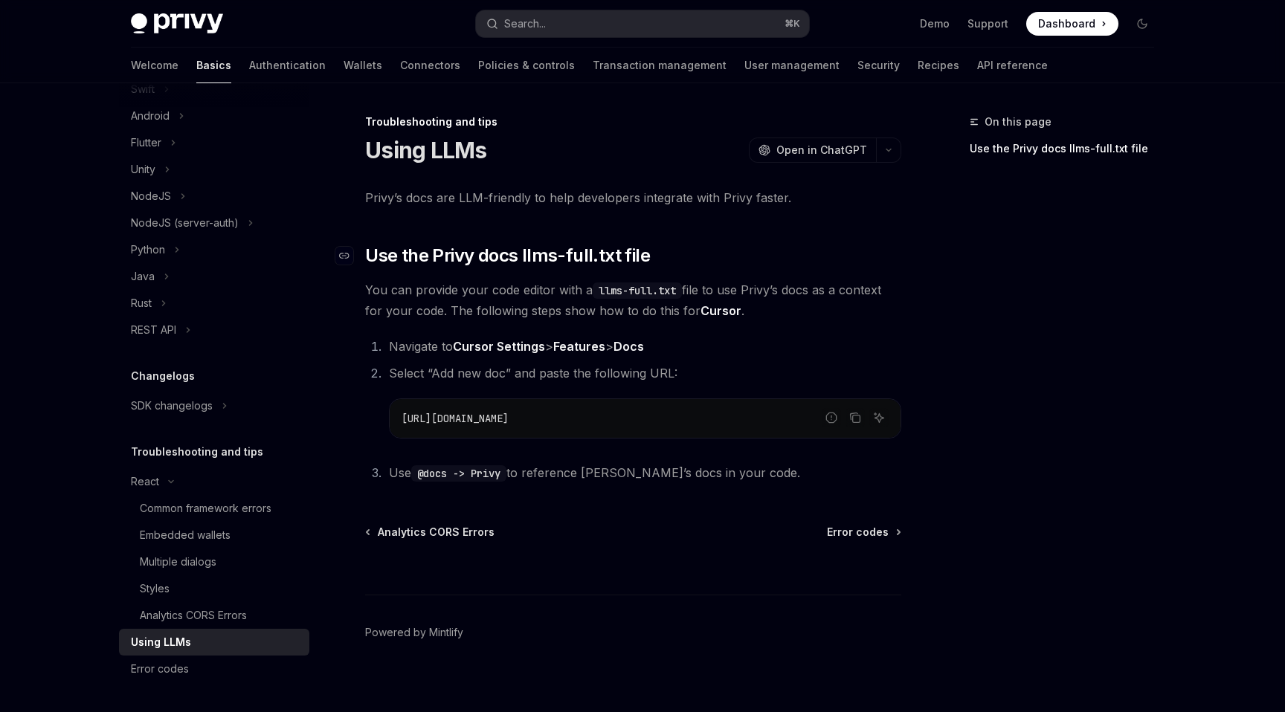
click at [586, 246] on span "Use the Privy docs llms-full.txt file" at bounding box center [507, 256] width 285 height 24
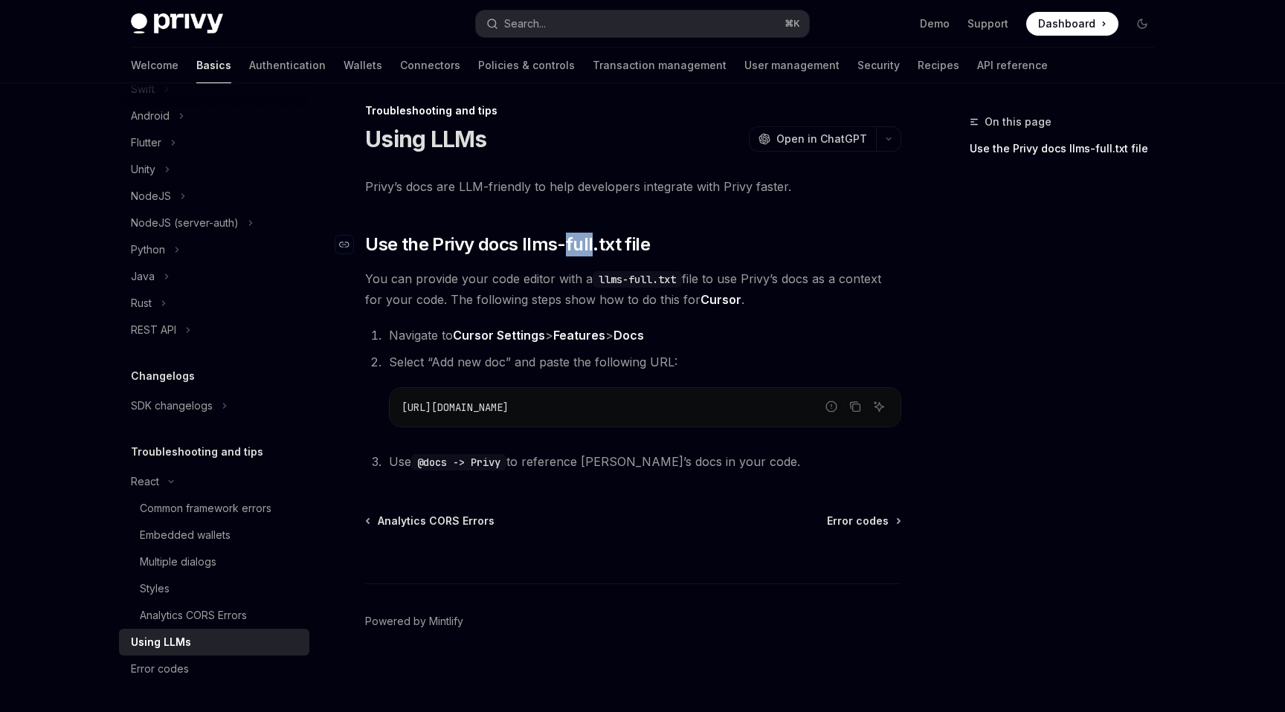
click at [586, 246] on span "Use the Privy docs llms-full.txt file" at bounding box center [507, 245] width 285 height 24
click at [608, 248] on span "Use the Privy docs llms-full.txt file" at bounding box center [507, 245] width 285 height 24
click at [578, 243] on span "Use the Privy docs llms-full.txt file" at bounding box center [507, 245] width 285 height 24
click at [584, 333] on strong "Features" at bounding box center [579, 335] width 52 height 15
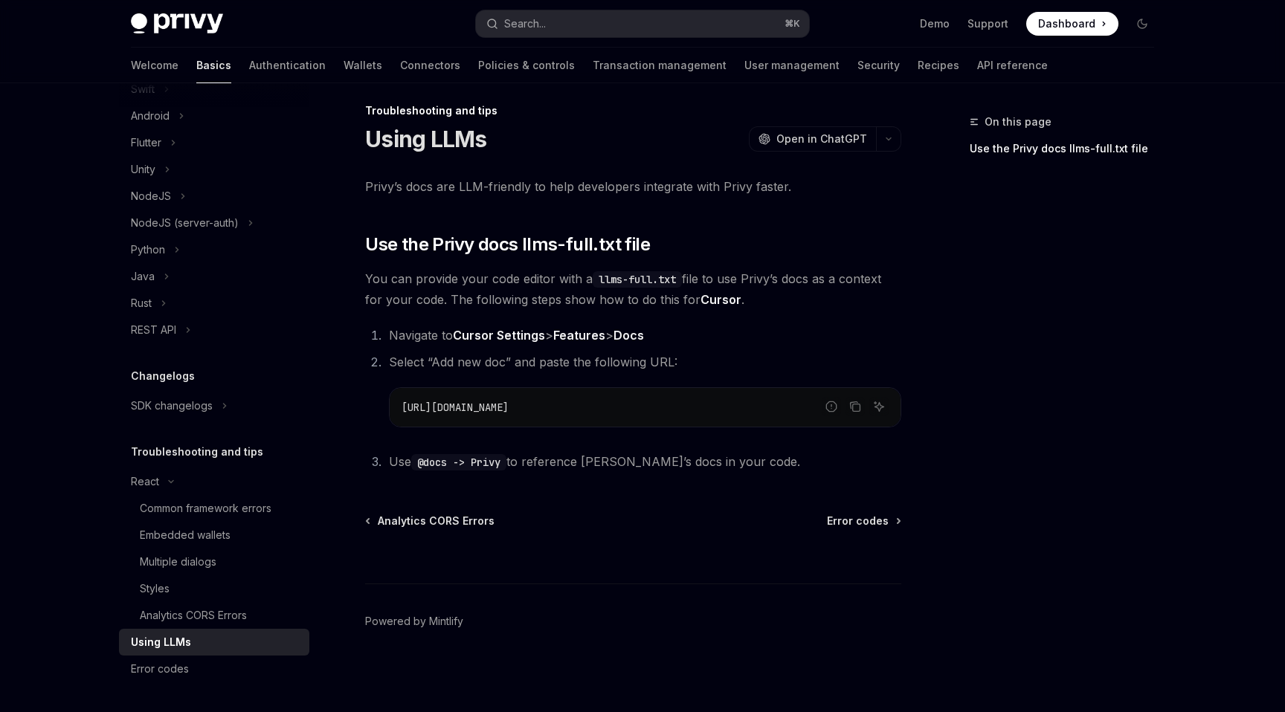
click at [644, 329] on strong "Docs" at bounding box center [628, 335] width 30 height 15
click at [860, 412] on icon "Copy the contents from the code block" at bounding box center [855, 407] width 12 height 12
click at [439, 458] on code "@docs -> Privy" at bounding box center [458, 462] width 95 height 16
click at [506, 468] on code "@docs -> Privy" at bounding box center [458, 462] width 95 height 16
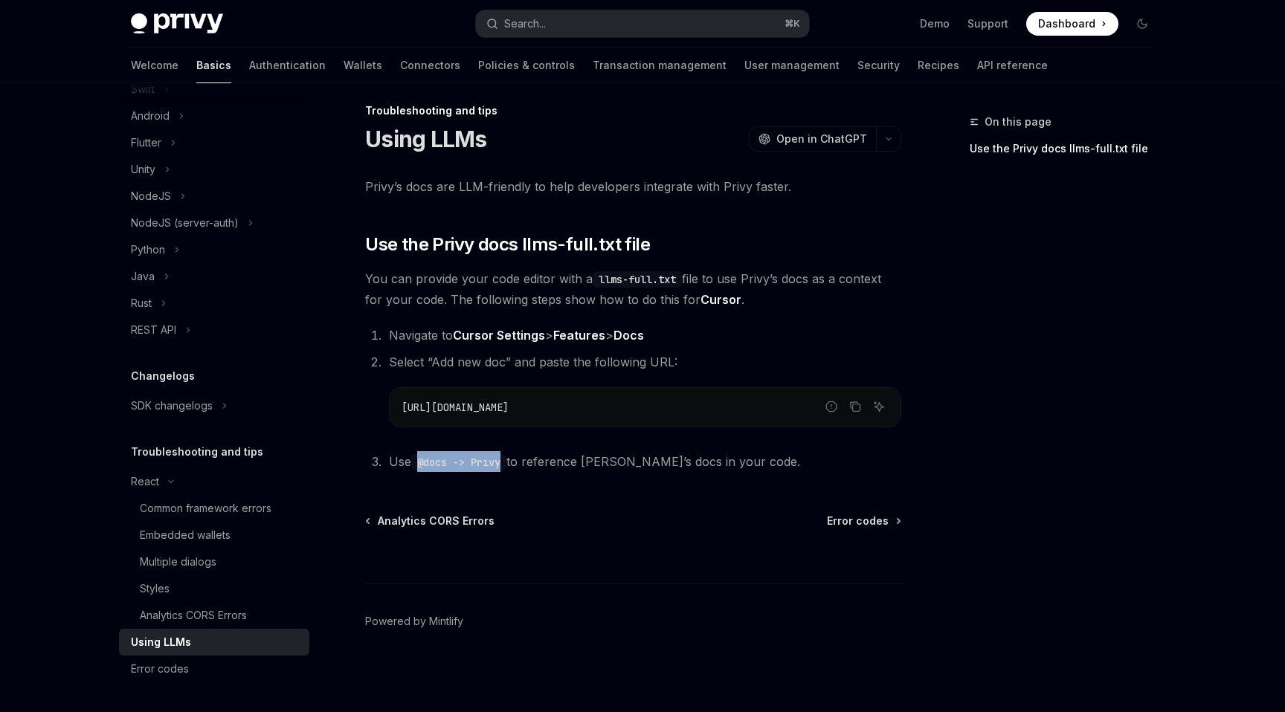
drag, startPoint x: 419, startPoint y: 457, endPoint x: 514, endPoint y: 459, distance: 95.2
click at [514, 459] on span "Use @docs -> Privy to reference [PERSON_NAME]’s docs in your code." at bounding box center [594, 461] width 411 height 15
click at [503, 460] on code "@docs -> Privy" at bounding box center [458, 462] width 95 height 16
click at [619, 469] on li "Use @docs -> Privy to reference [PERSON_NAME]’s docs in your code." at bounding box center [642, 461] width 517 height 21
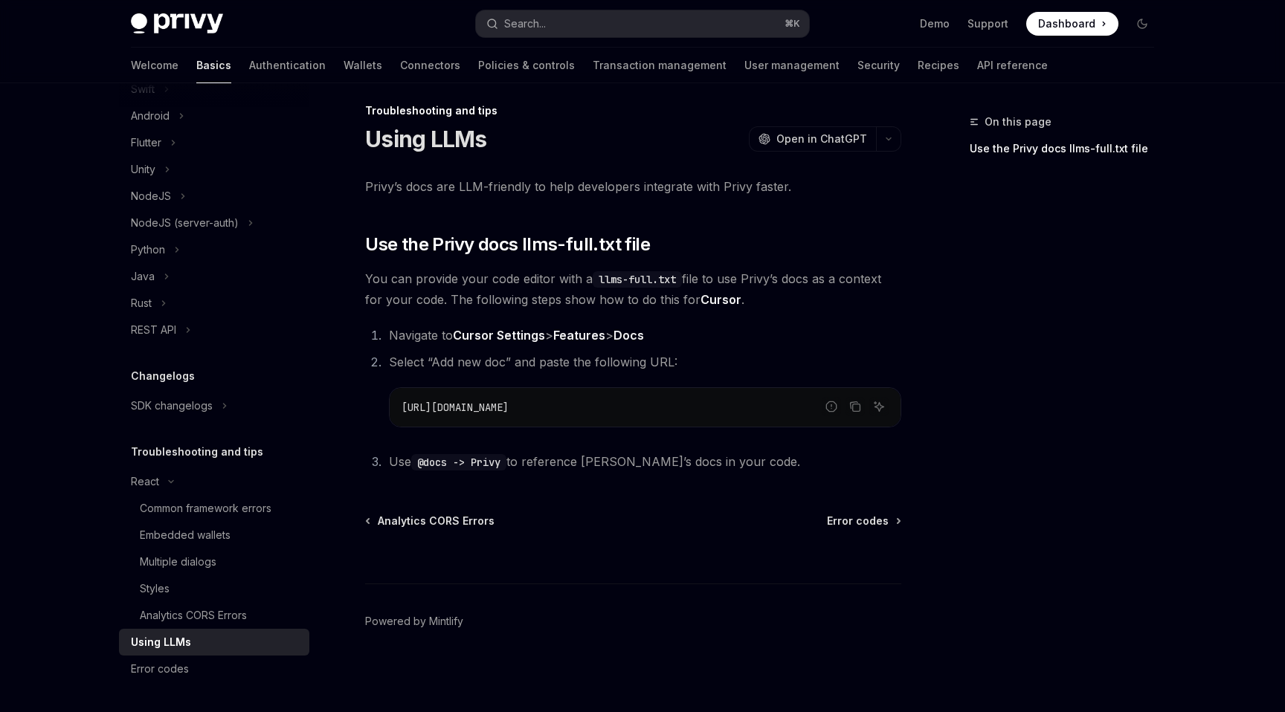
click at [648, 467] on span "Use @docs -> Privy to reference [PERSON_NAME]’s docs in your code." at bounding box center [594, 461] width 411 height 15
click at [853, 402] on icon "Copy the contents from the code block" at bounding box center [854, 405] width 7 height 7
click at [824, 138] on span "Open in ChatGPT" at bounding box center [821, 139] width 91 height 15
click at [903, 138] on div "Troubleshooting and tips Using LLMs OpenAI Open in ChatGPT OpenAI Open in ChatG…" at bounding box center [493, 407] width 821 height 610
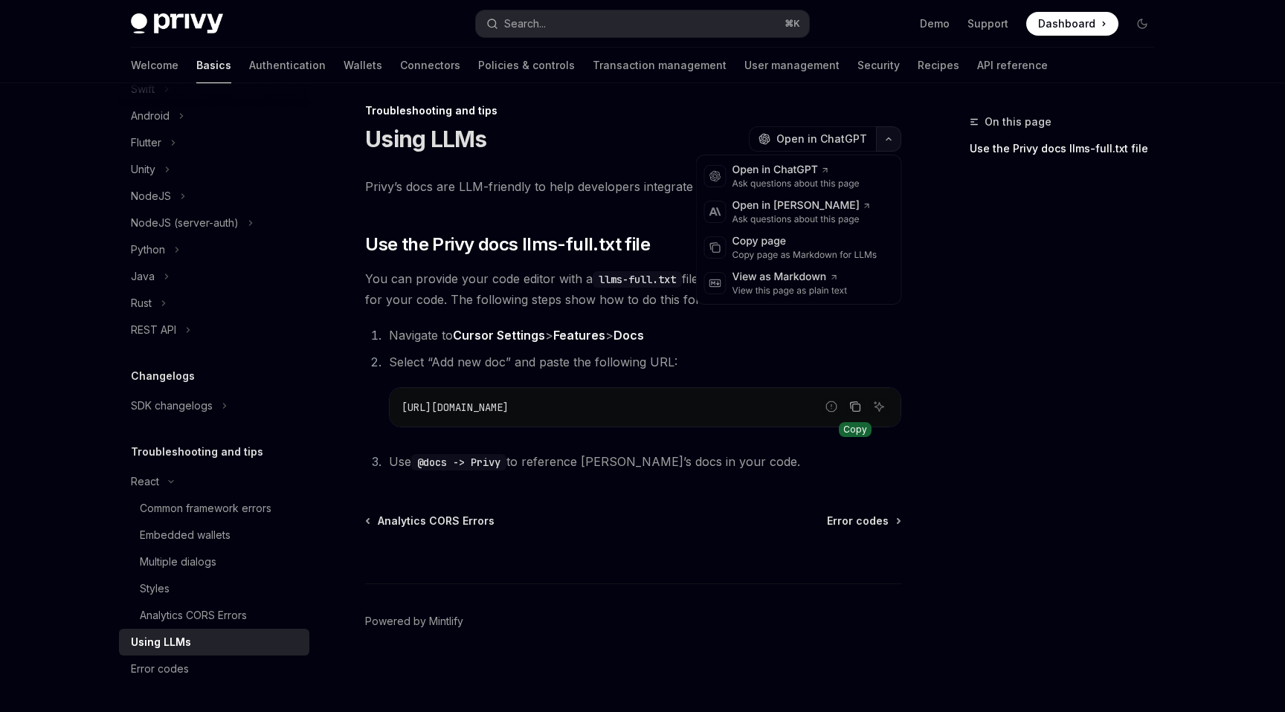
click at [894, 138] on button "button" at bounding box center [888, 138] width 25 height 25
click at [665, 130] on div "Using LLMs OpenAI Open in ChatGPT" at bounding box center [633, 139] width 536 height 27
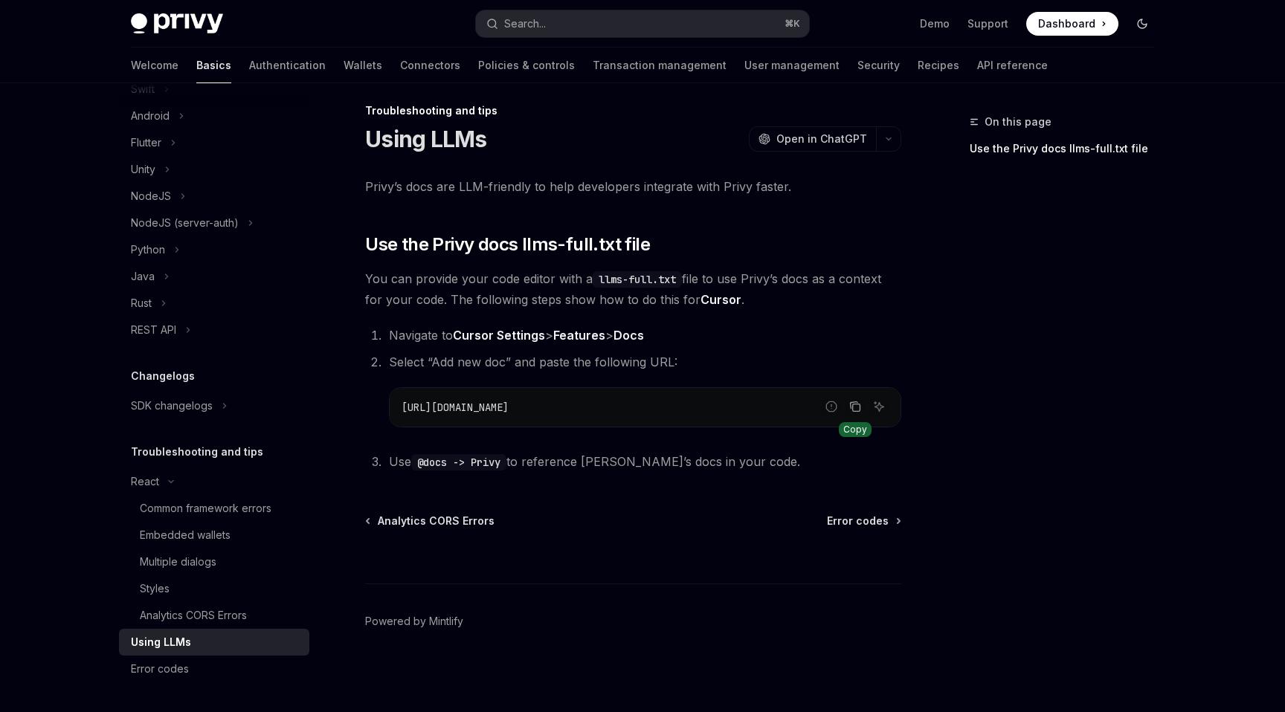
click at [1140, 26] on icon "Toggle dark mode" at bounding box center [1142, 24] width 12 height 12
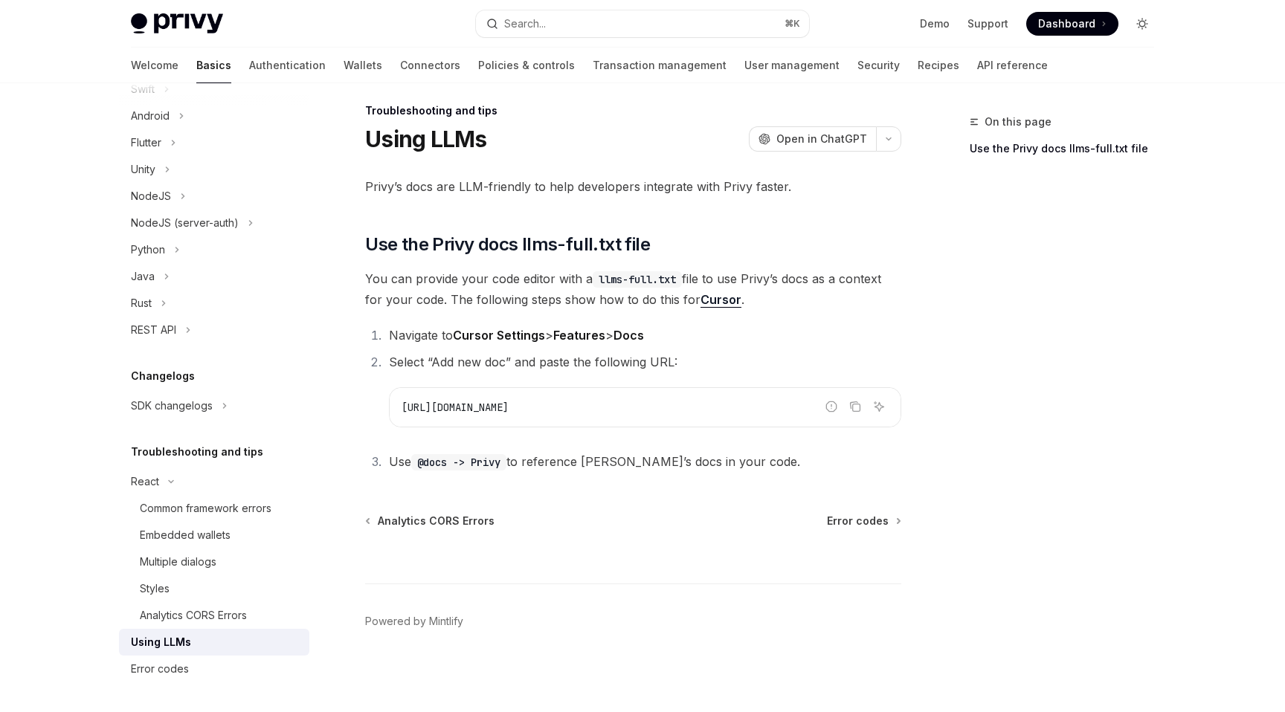
click at [1140, 26] on icon "Toggle dark mode" at bounding box center [1142, 24] width 6 height 6
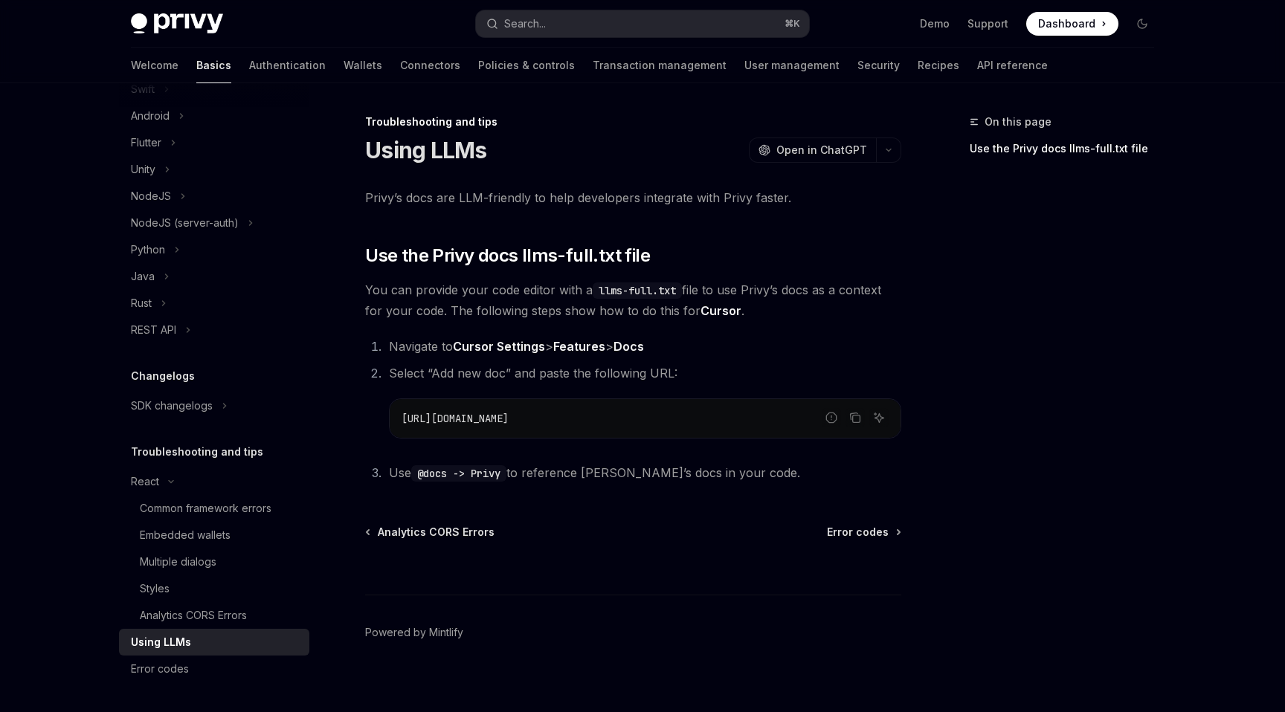
scroll to position [1, 0]
click at [449, 630] on link "Powered by Mintlify" at bounding box center [414, 631] width 98 height 15
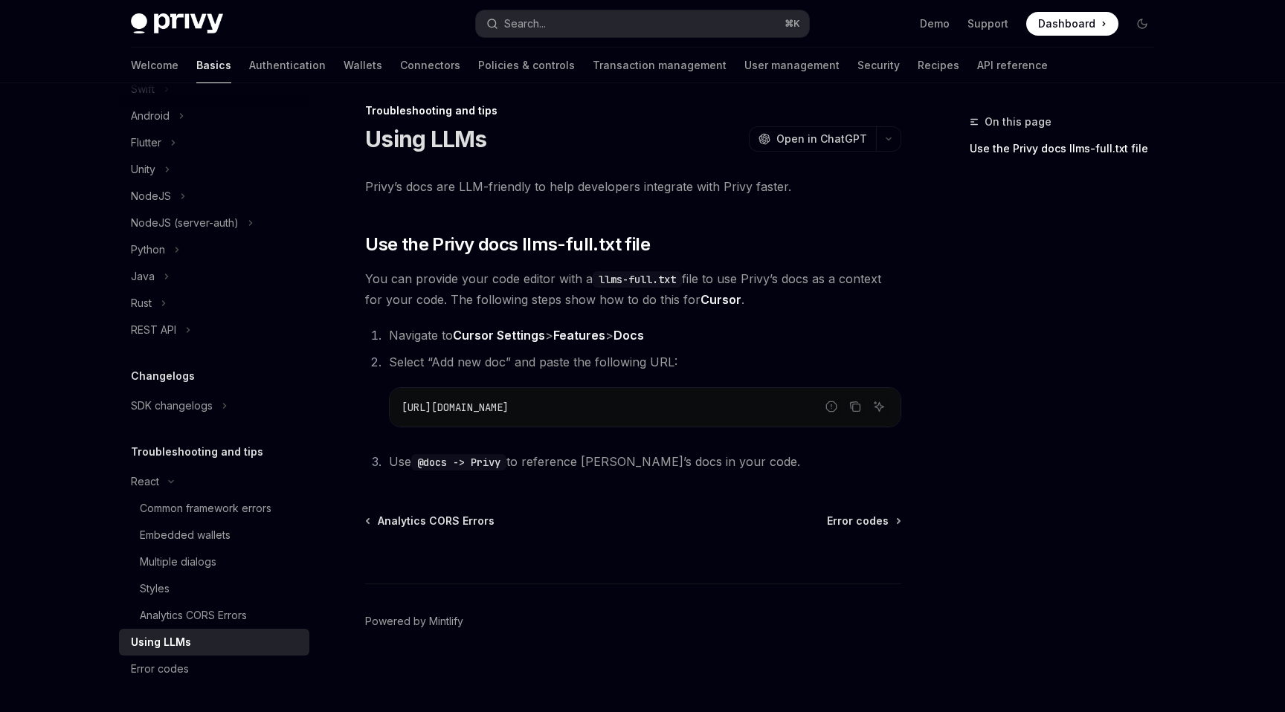
scroll to position [0, 0]
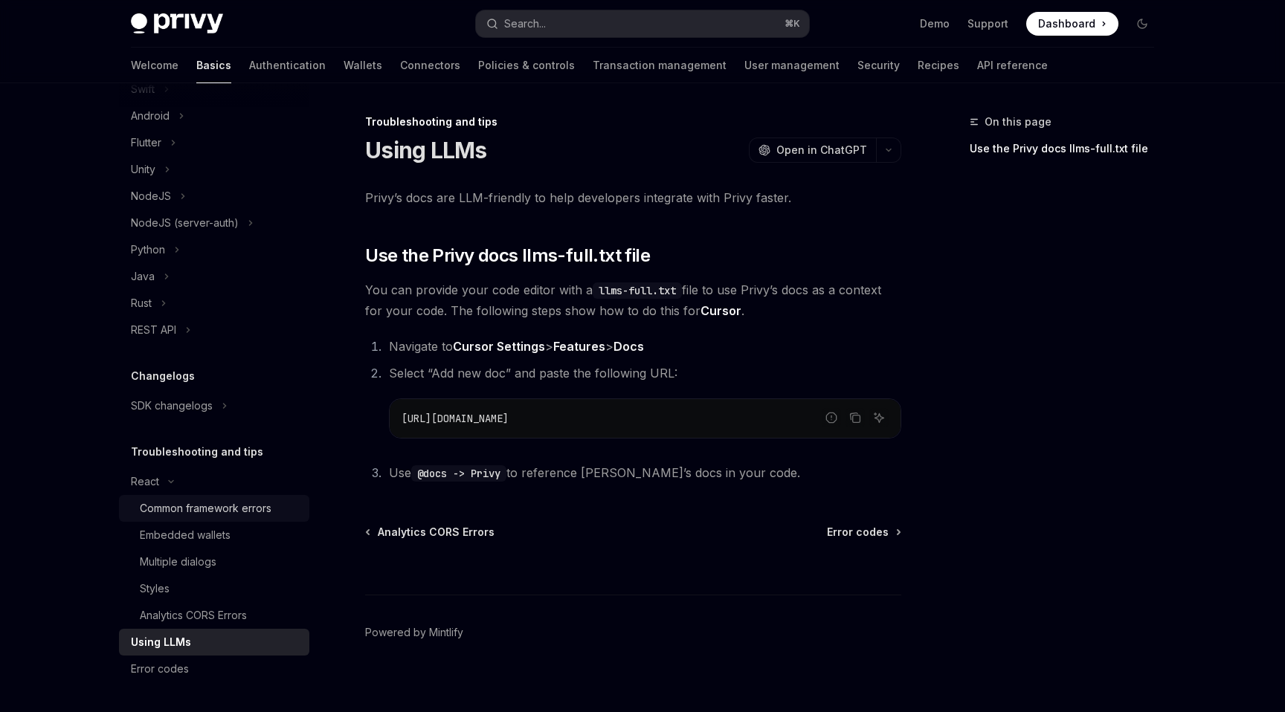
click at [255, 517] on div "Common framework errors" at bounding box center [206, 509] width 132 height 18
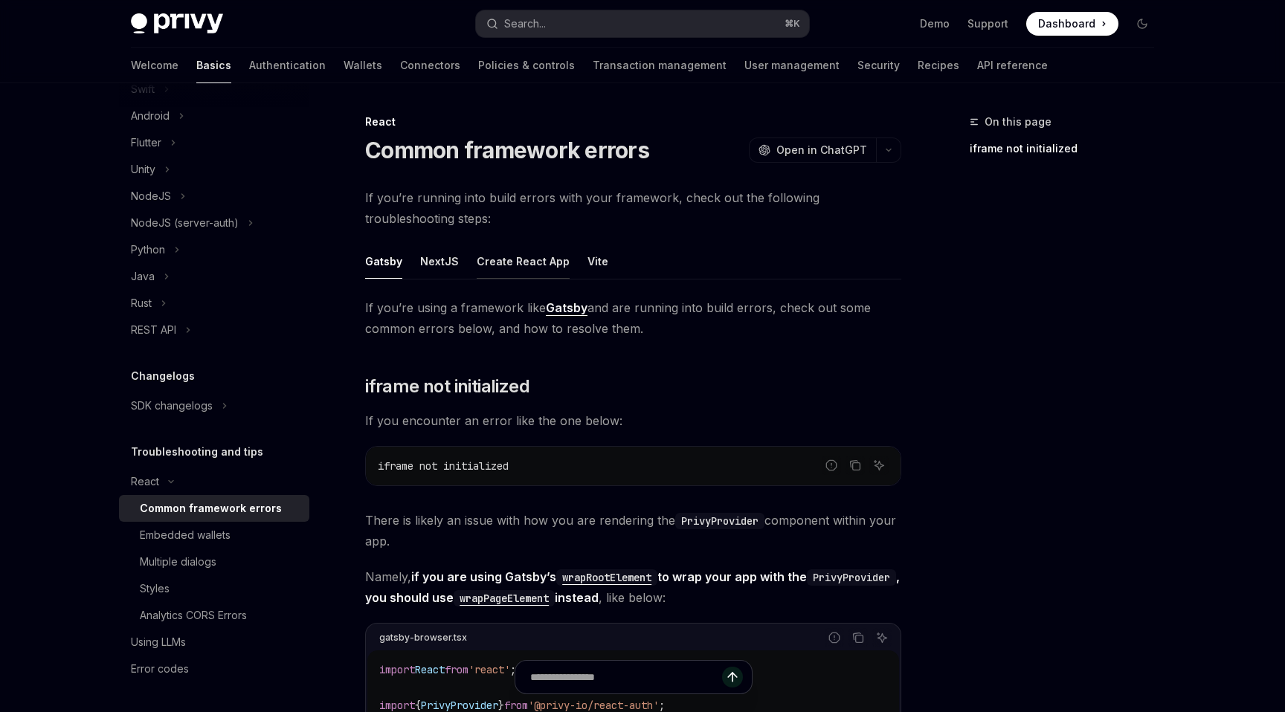
click at [536, 262] on div "Create React App" at bounding box center [523, 261] width 93 height 35
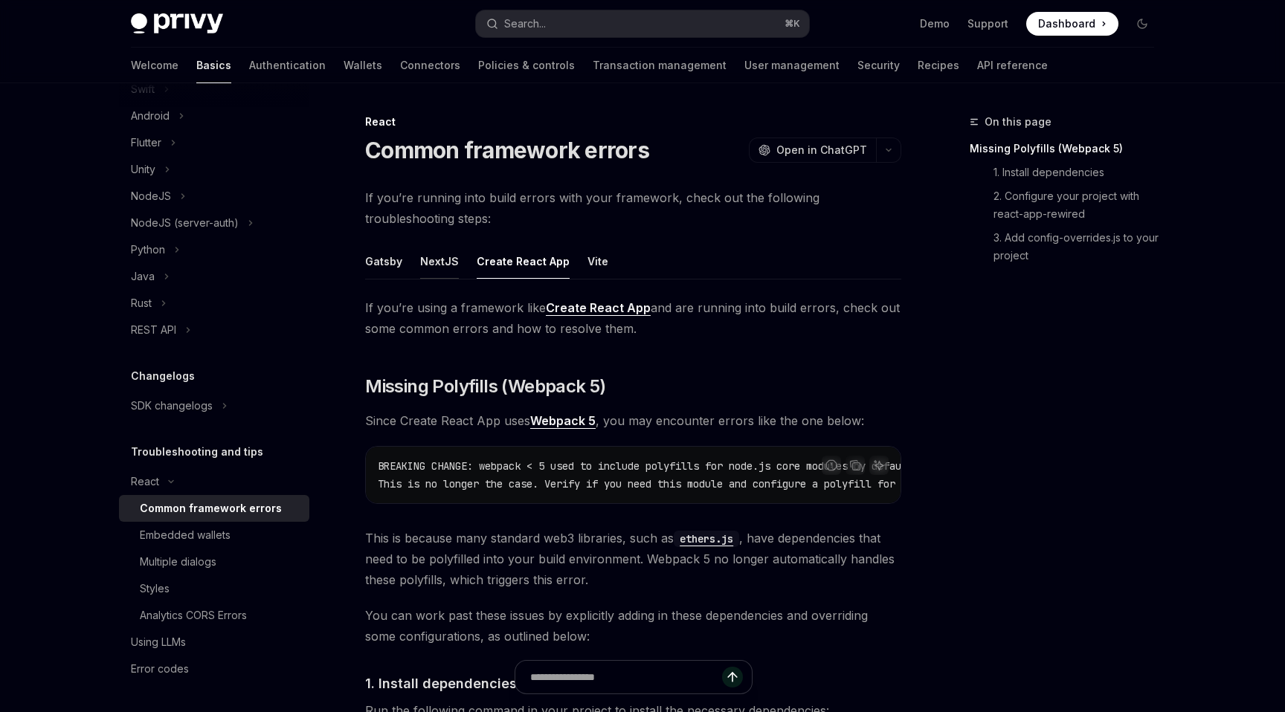
click at [447, 260] on div "NextJS" at bounding box center [439, 261] width 39 height 35
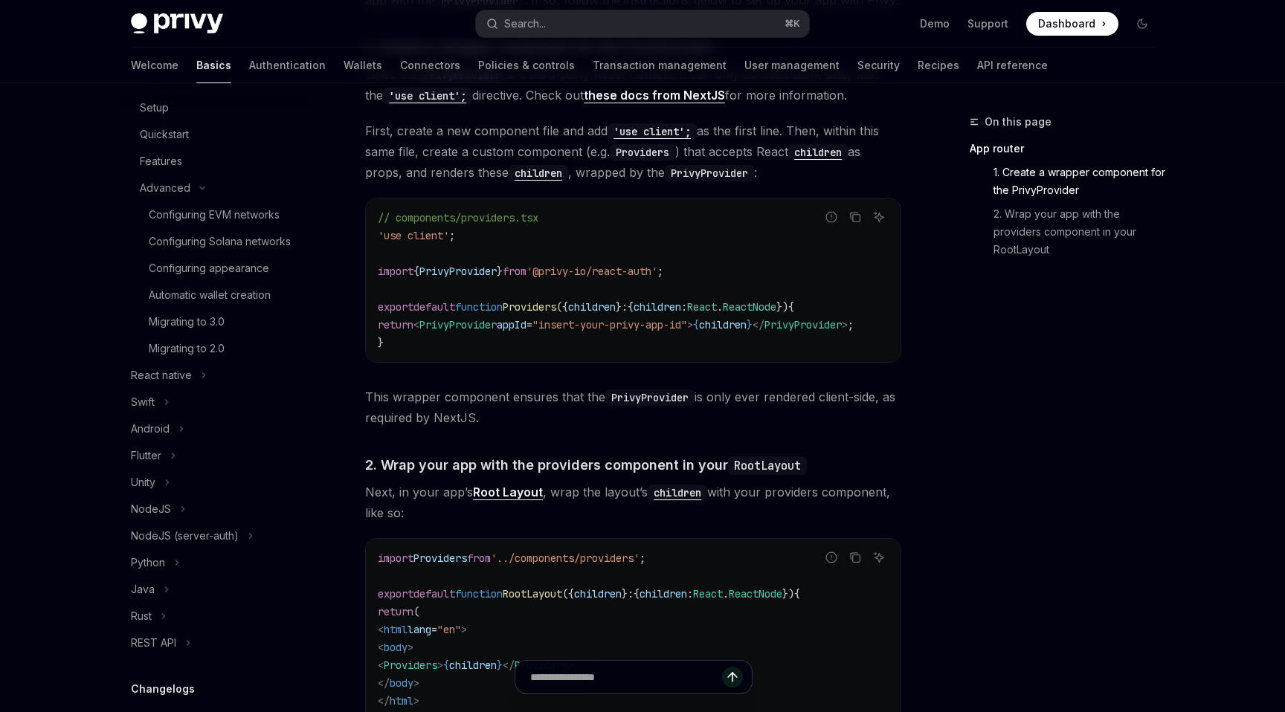
scroll to position [97, 0]
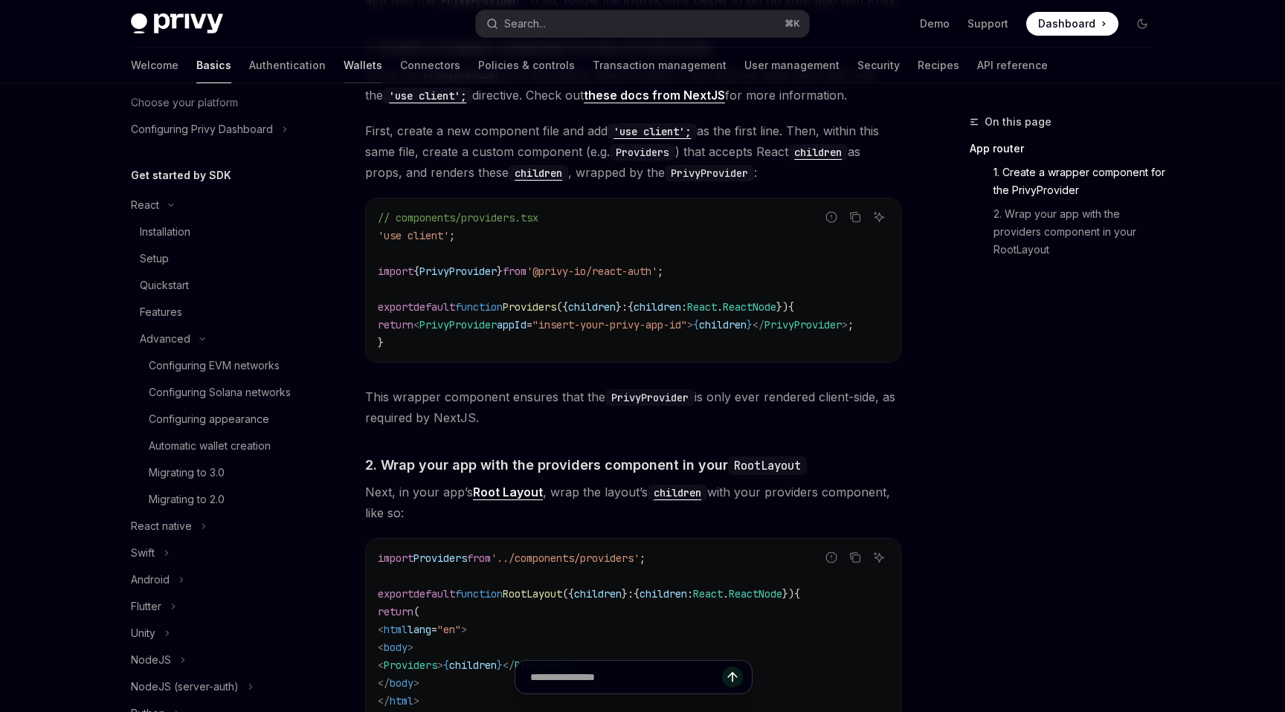
click at [343, 59] on link "Wallets" at bounding box center [362, 66] width 39 height 36
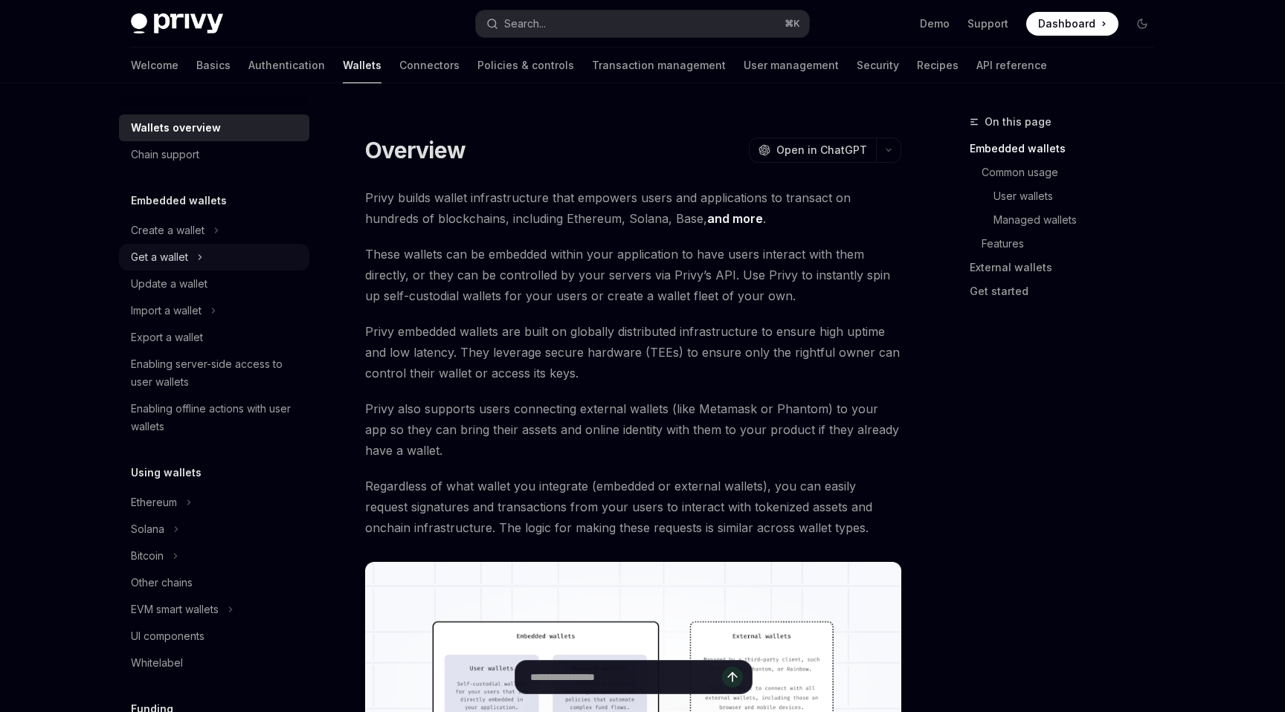
click at [195, 263] on button "Get a wallet" at bounding box center [214, 257] width 190 height 27
type textarea "*"
